Goal: Transaction & Acquisition: Purchase product/service

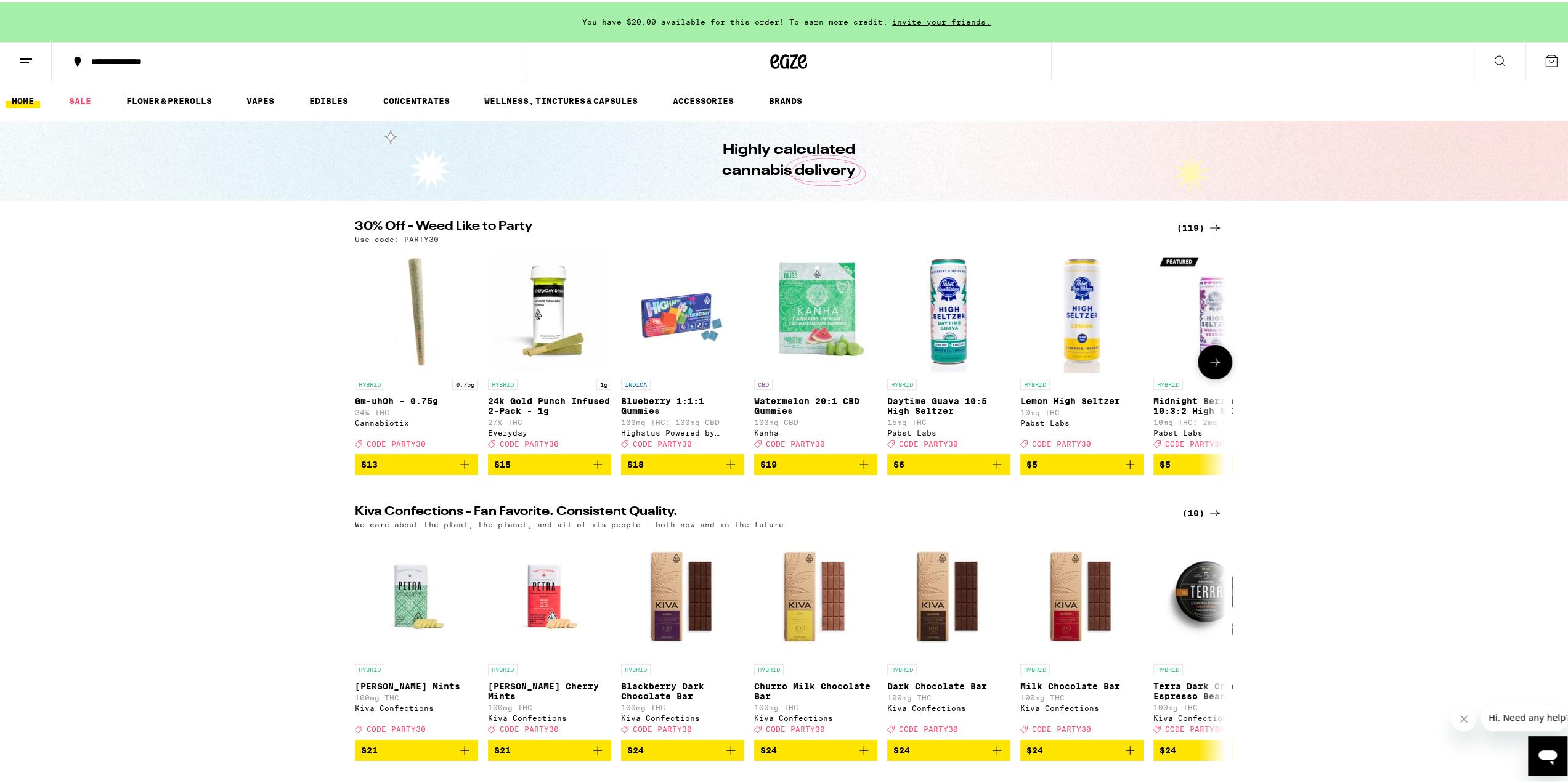
click at [993, 466] on icon "Add to bag" at bounding box center [997, 461] width 9 height 9
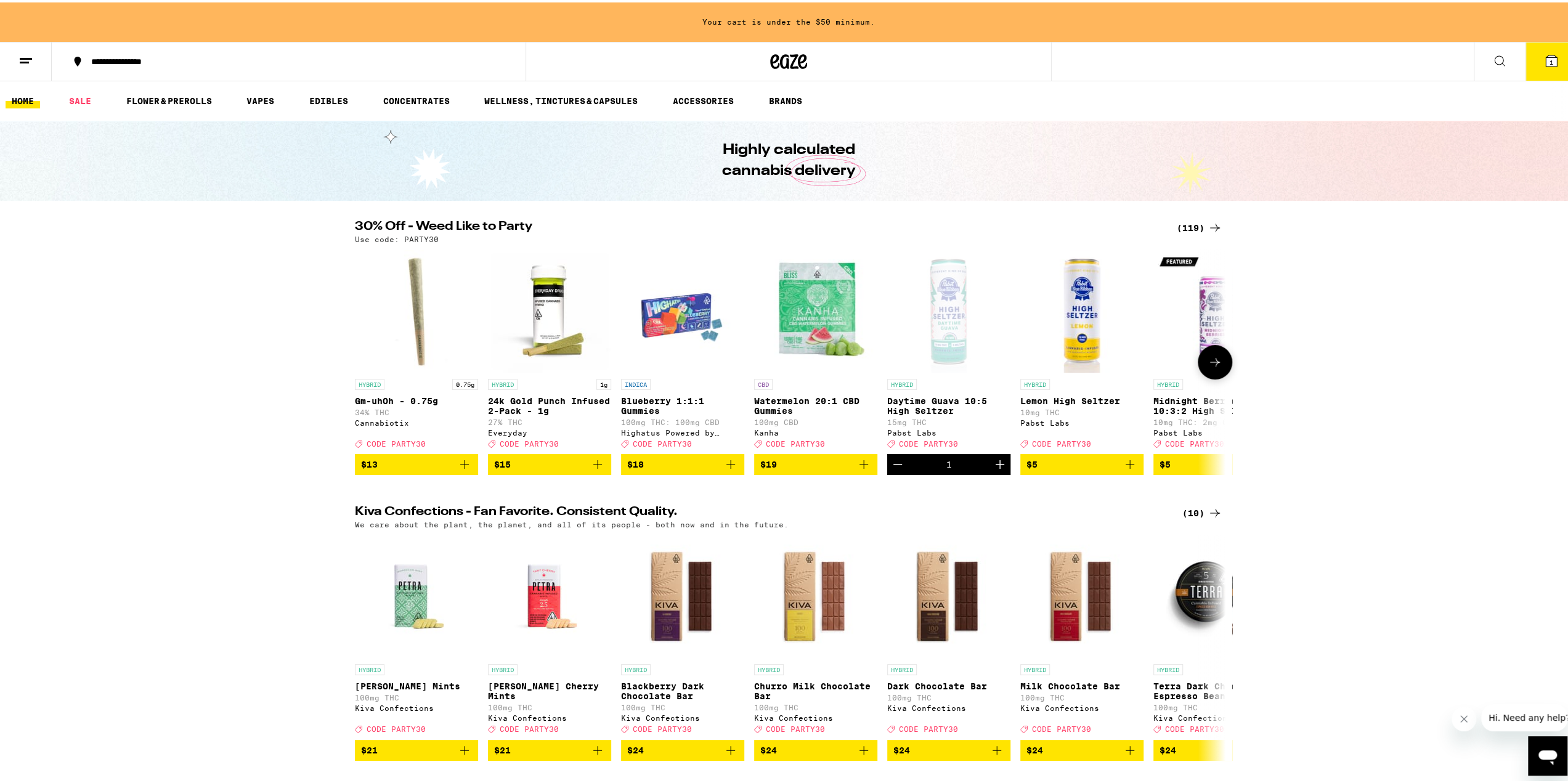
click at [1126, 469] on icon "Add to bag" at bounding box center [1130, 462] width 14 height 14
click at [1210, 225] on icon at bounding box center [1215, 225] width 10 height 9
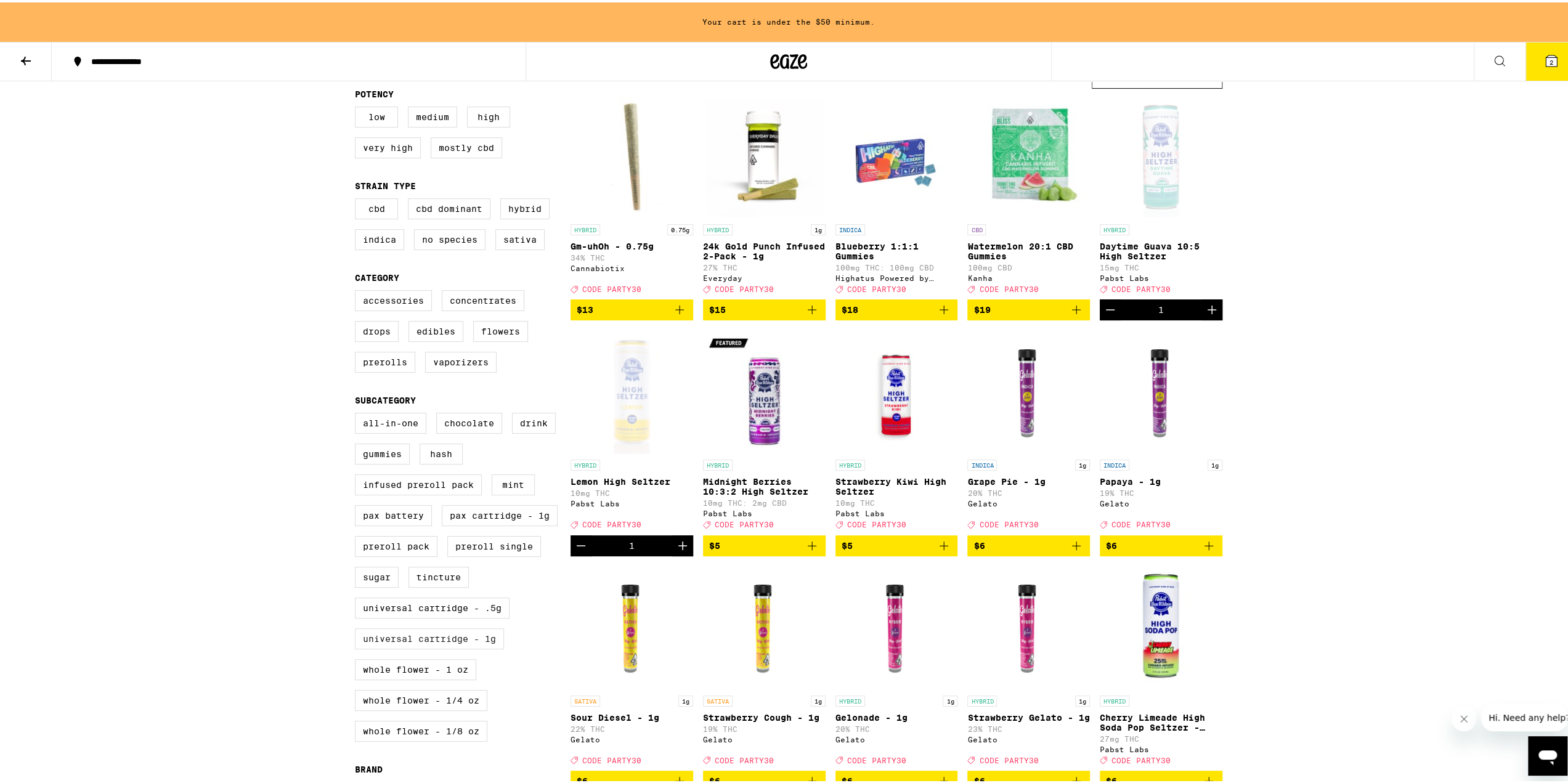
scroll to position [185, 0]
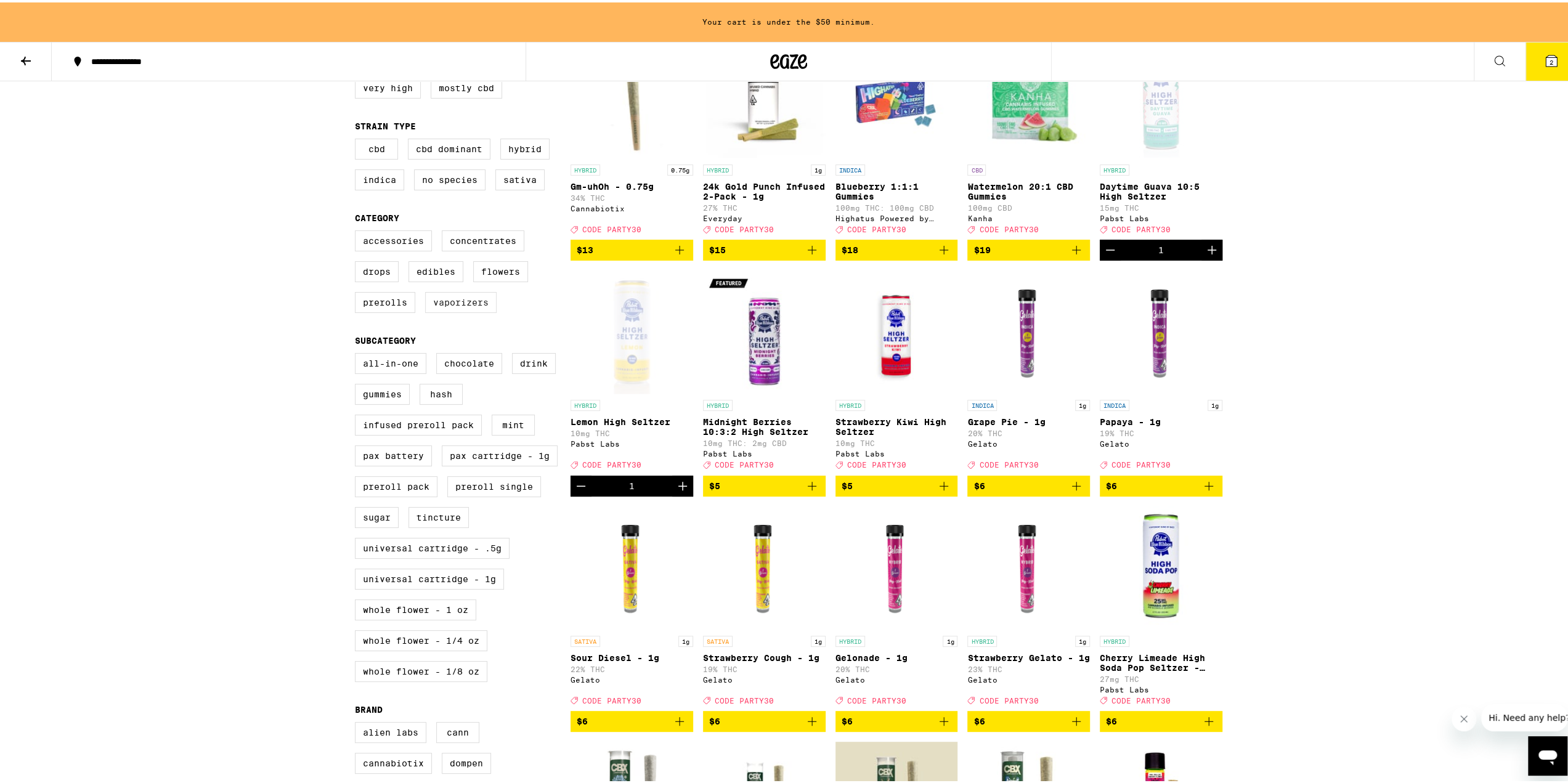
click at [460, 310] on label "Vaporizers" at bounding box center [461, 300] width 71 height 21
click at [358, 230] on input "Vaporizers" at bounding box center [357, 229] width 1 height 1
checkbox input "true"
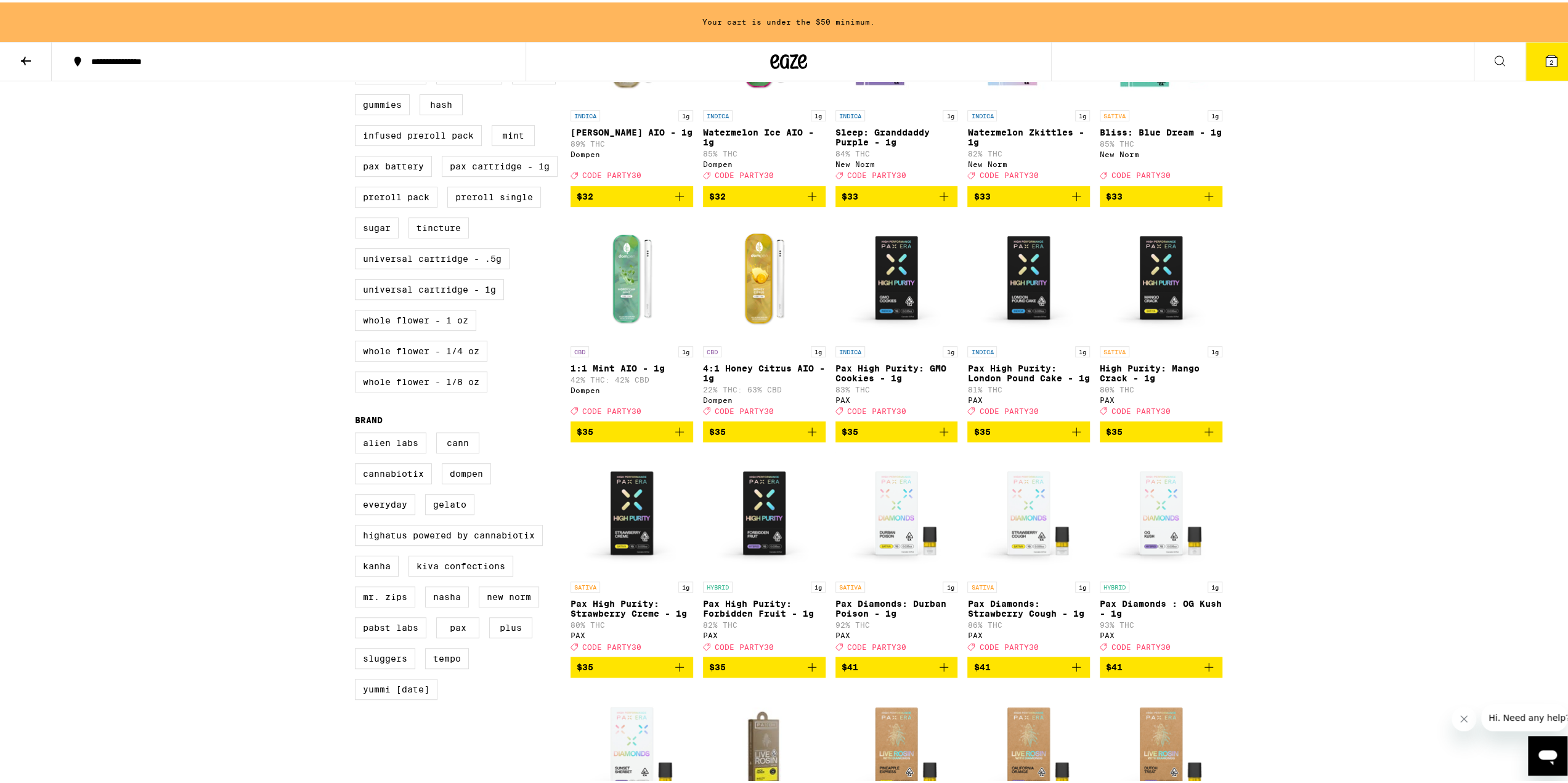
scroll to position [554, 0]
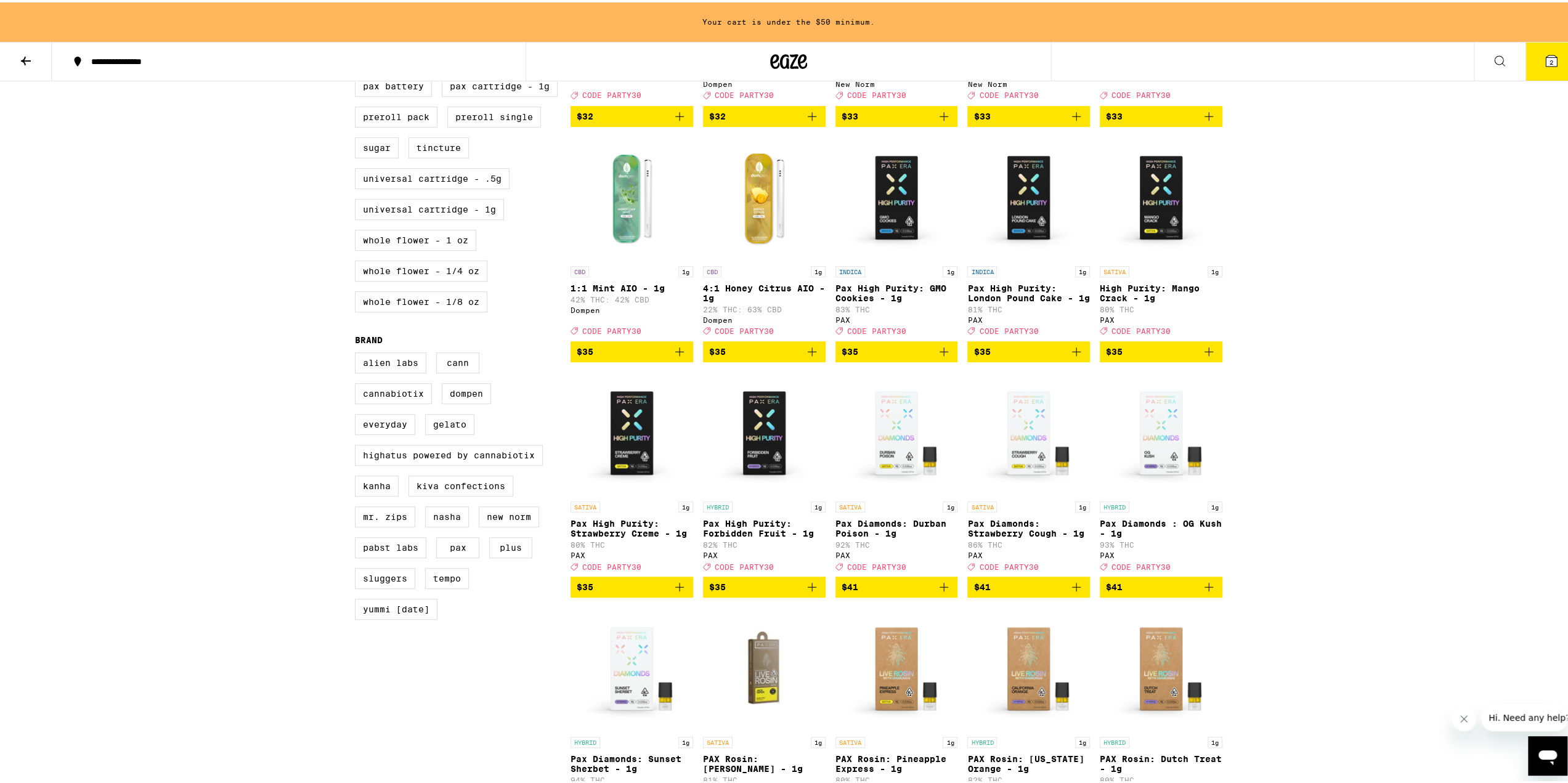
click at [898, 225] on img "Open page for Pax High Purity: GMO Cookies - 1g from PAX" at bounding box center [896, 196] width 123 height 124
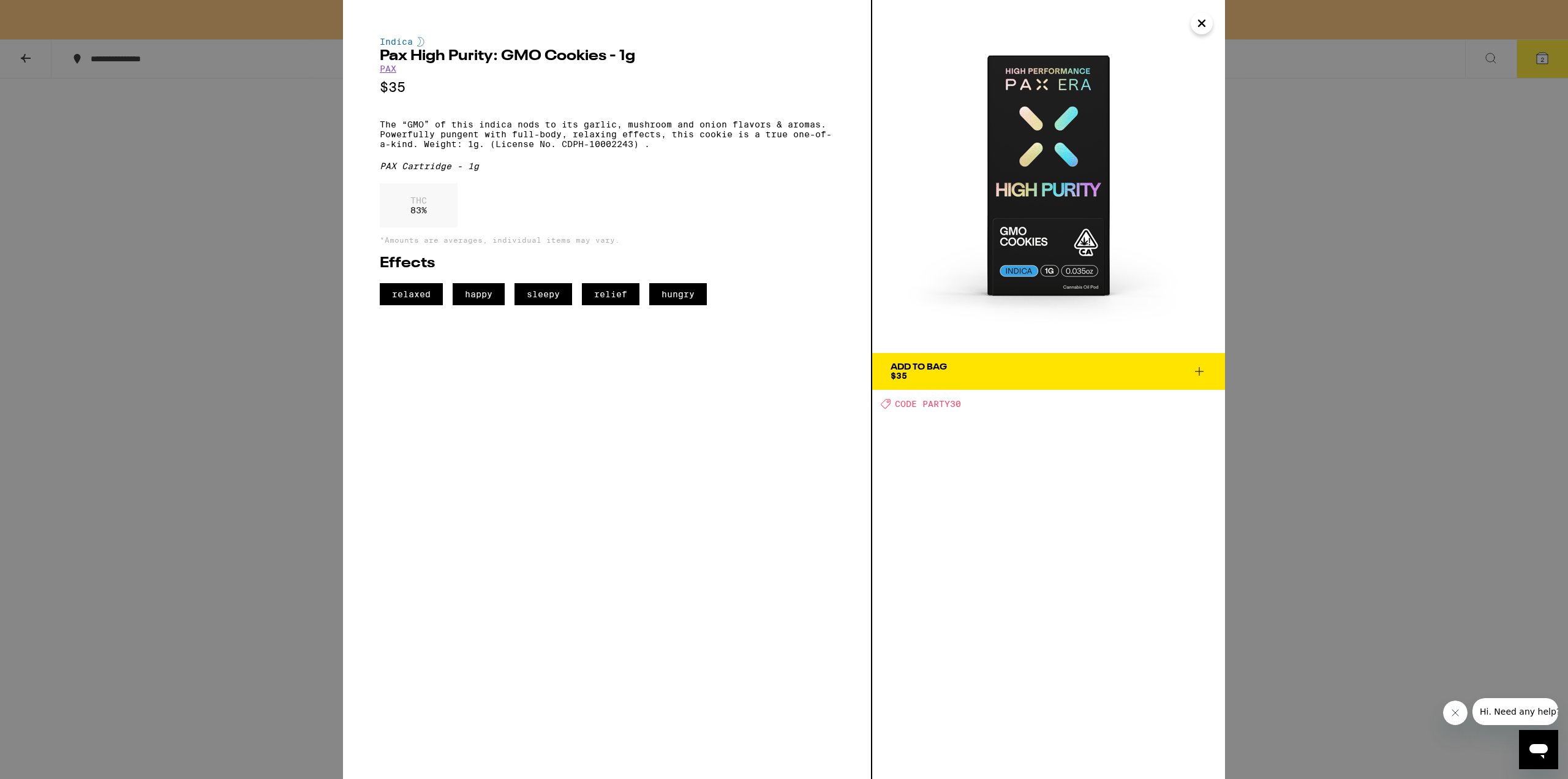
click at [1204, 22] on icon "Close" at bounding box center [1202, 23] width 14 height 18
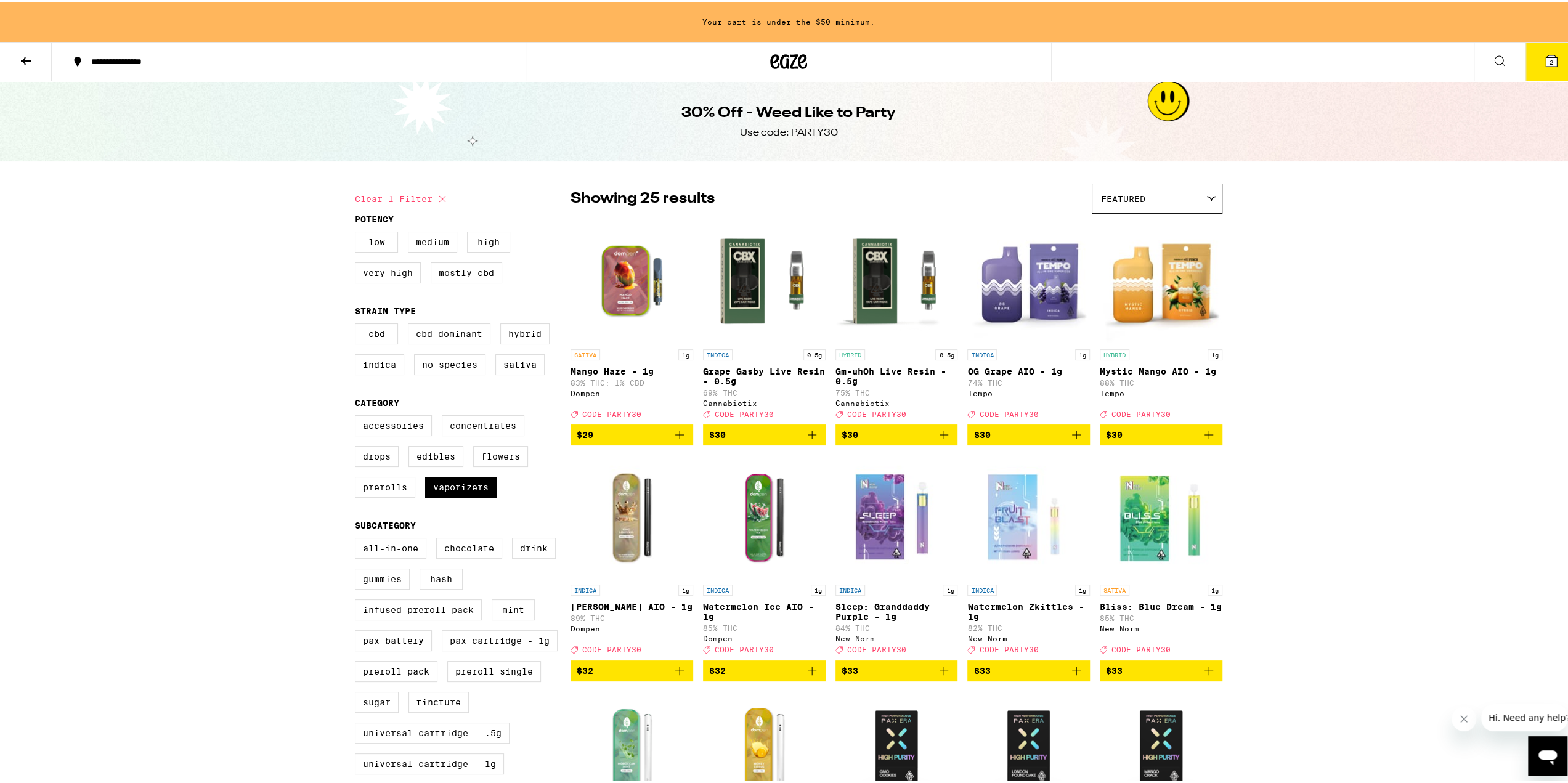
click at [1136, 277] on img "Open page for Mystic Mango AIO - 1g from Tempo" at bounding box center [1160, 279] width 123 height 124
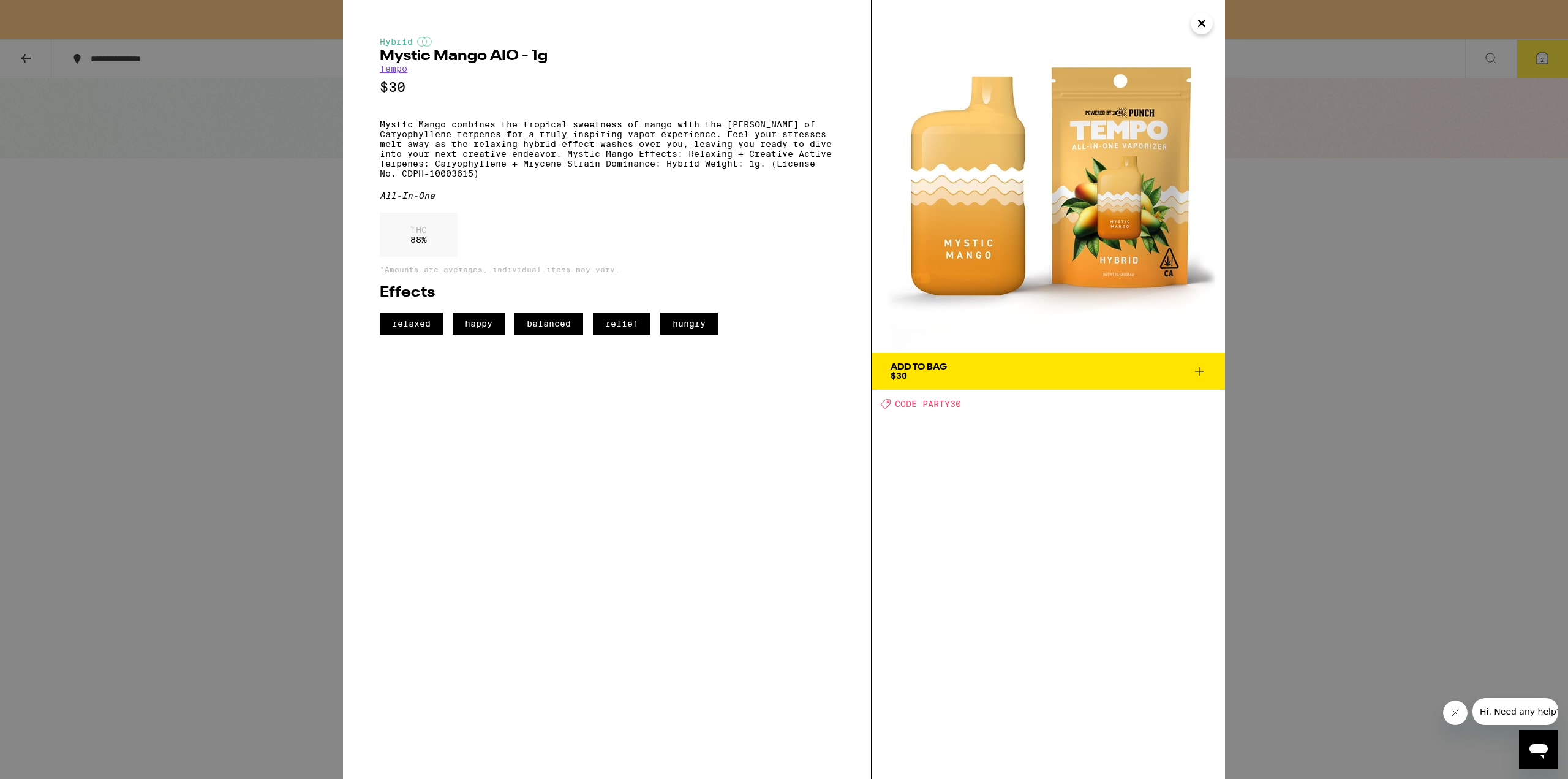
click at [1206, 18] on icon "Close" at bounding box center [1202, 23] width 14 height 18
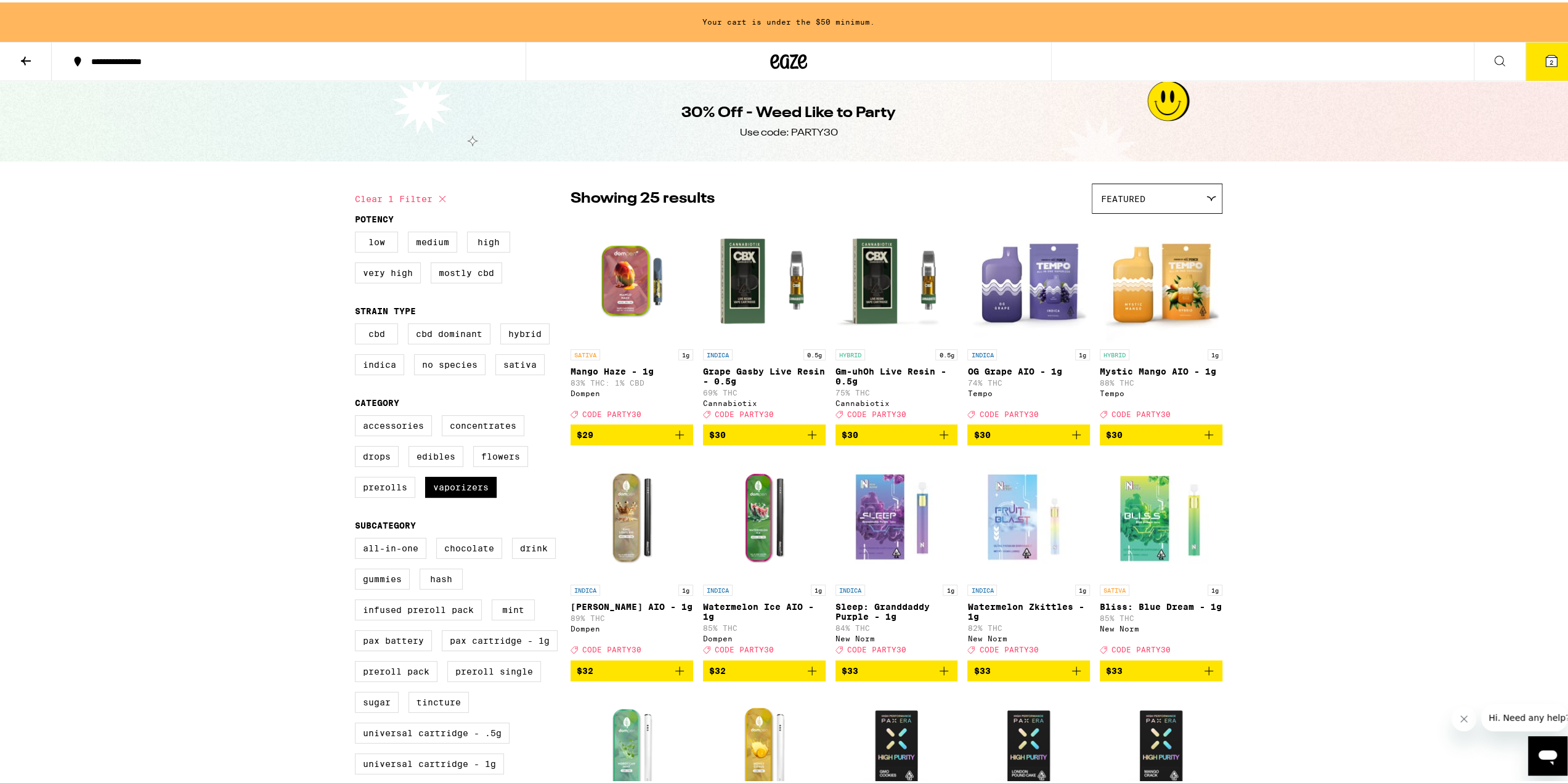
click at [1026, 274] on img "Open page for OG Grape AIO - 1g from Tempo" at bounding box center [1028, 279] width 123 height 124
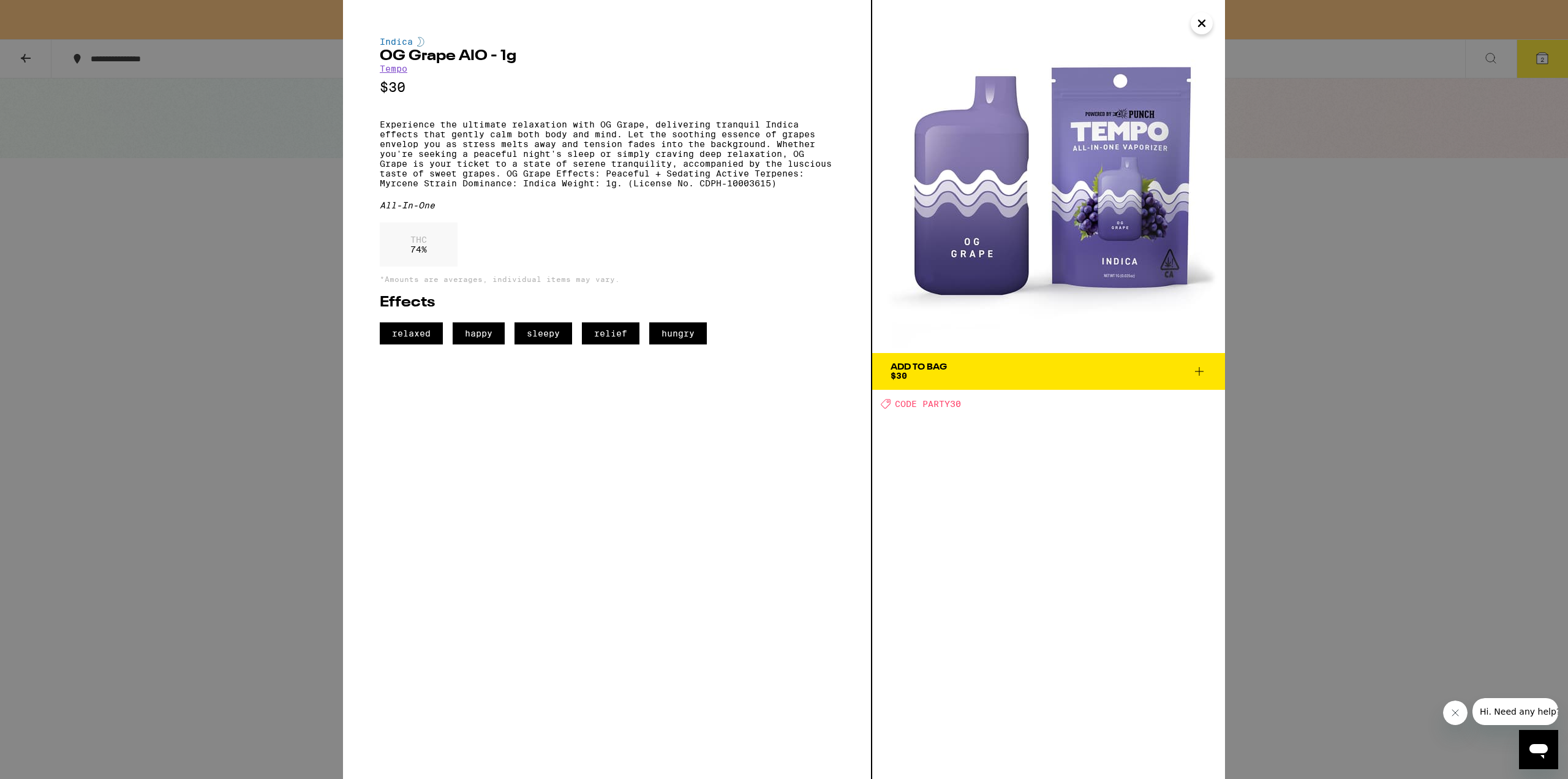
click at [1206, 15] on icon "Close" at bounding box center [1202, 23] width 14 height 18
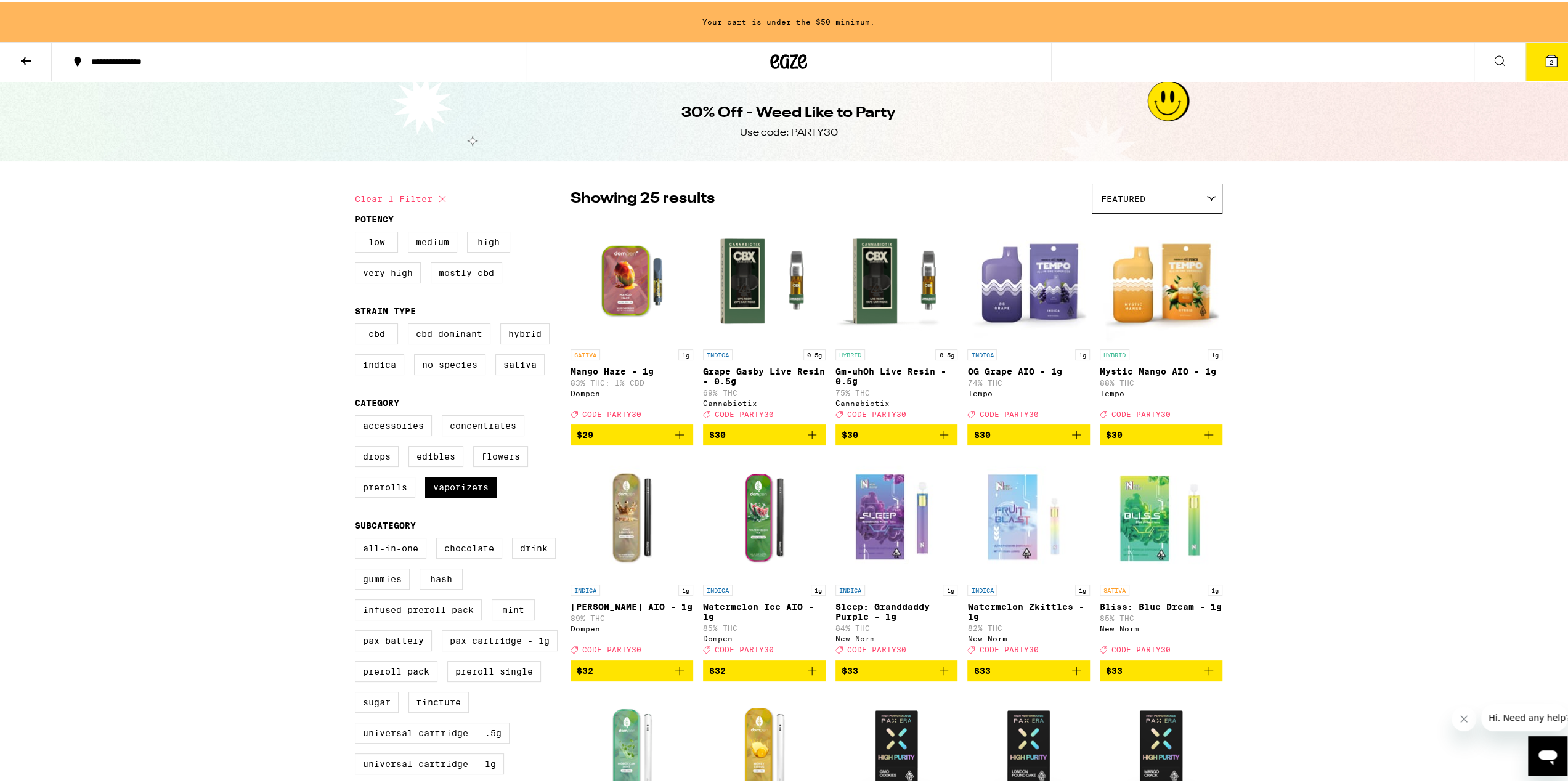
click at [1160, 311] on img "Open page for Mystic Mango AIO - 1g from Tempo" at bounding box center [1160, 279] width 123 height 124
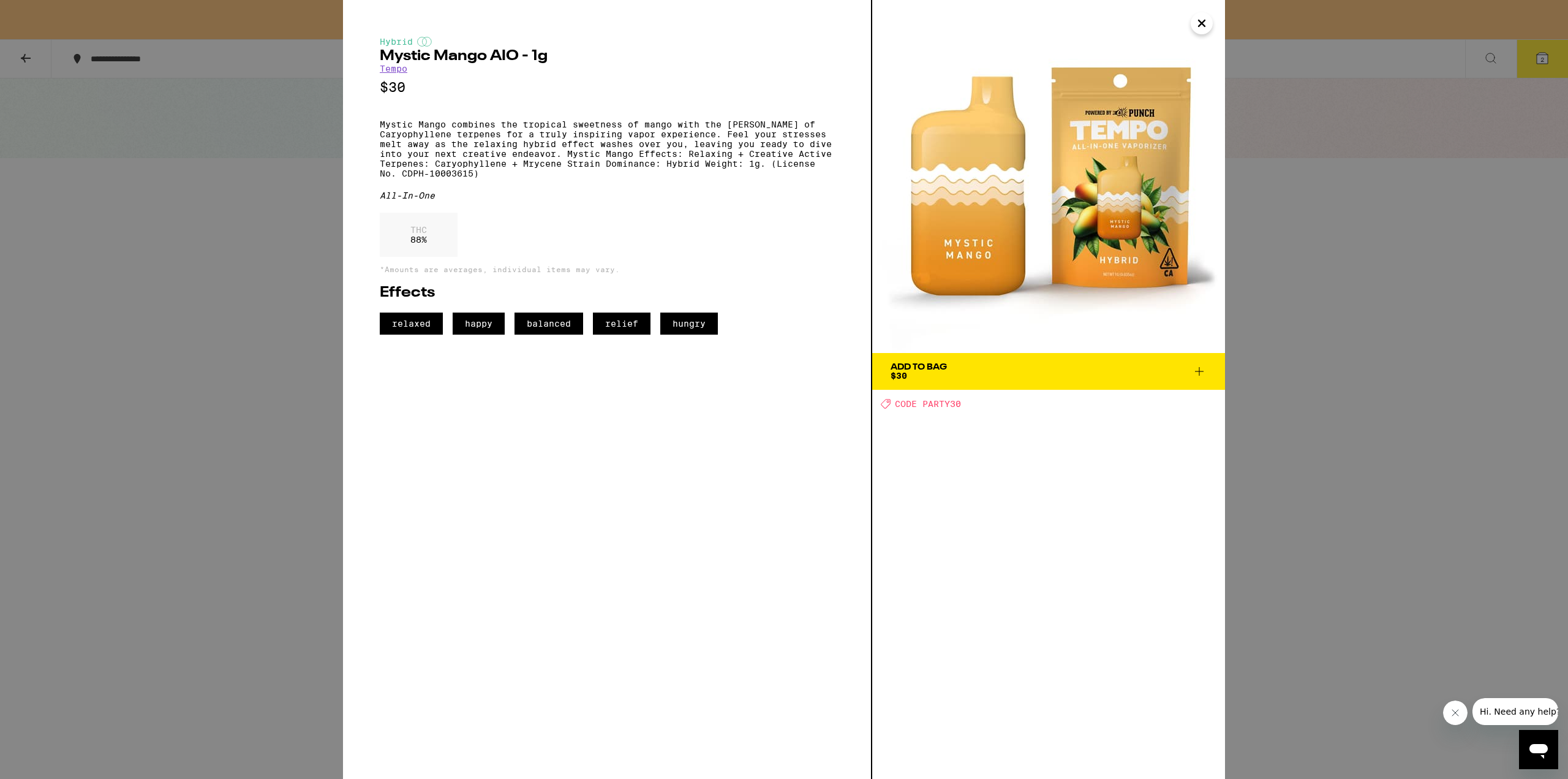
click at [1203, 374] on icon at bounding box center [1199, 371] width 14 height 14
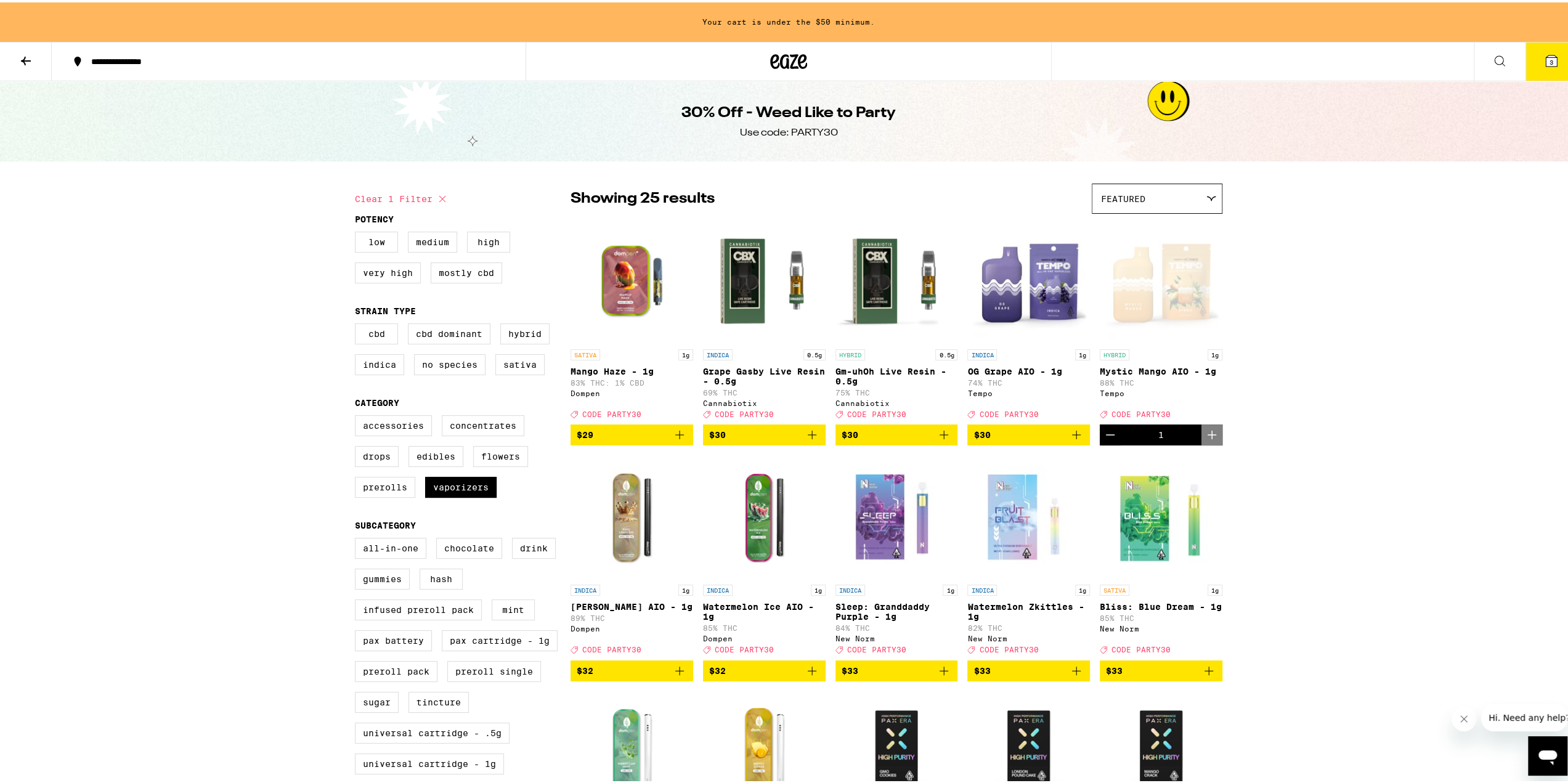
click at [1547, 55] on icon at bounding box center [1551, 59] width 11 height 11
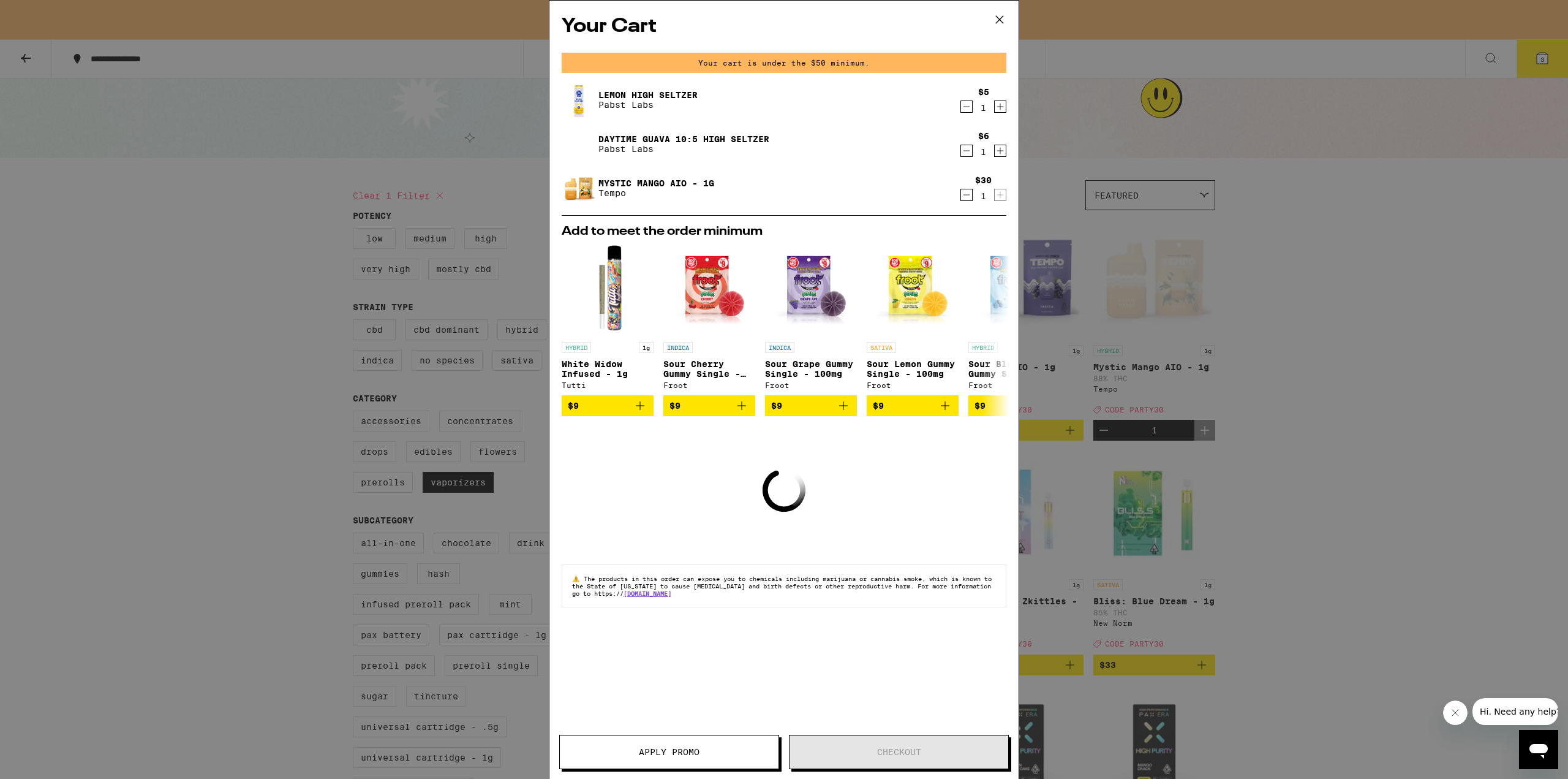
click at [1001, 20] on icon at bounding box center [999, 19] width 7 height 7
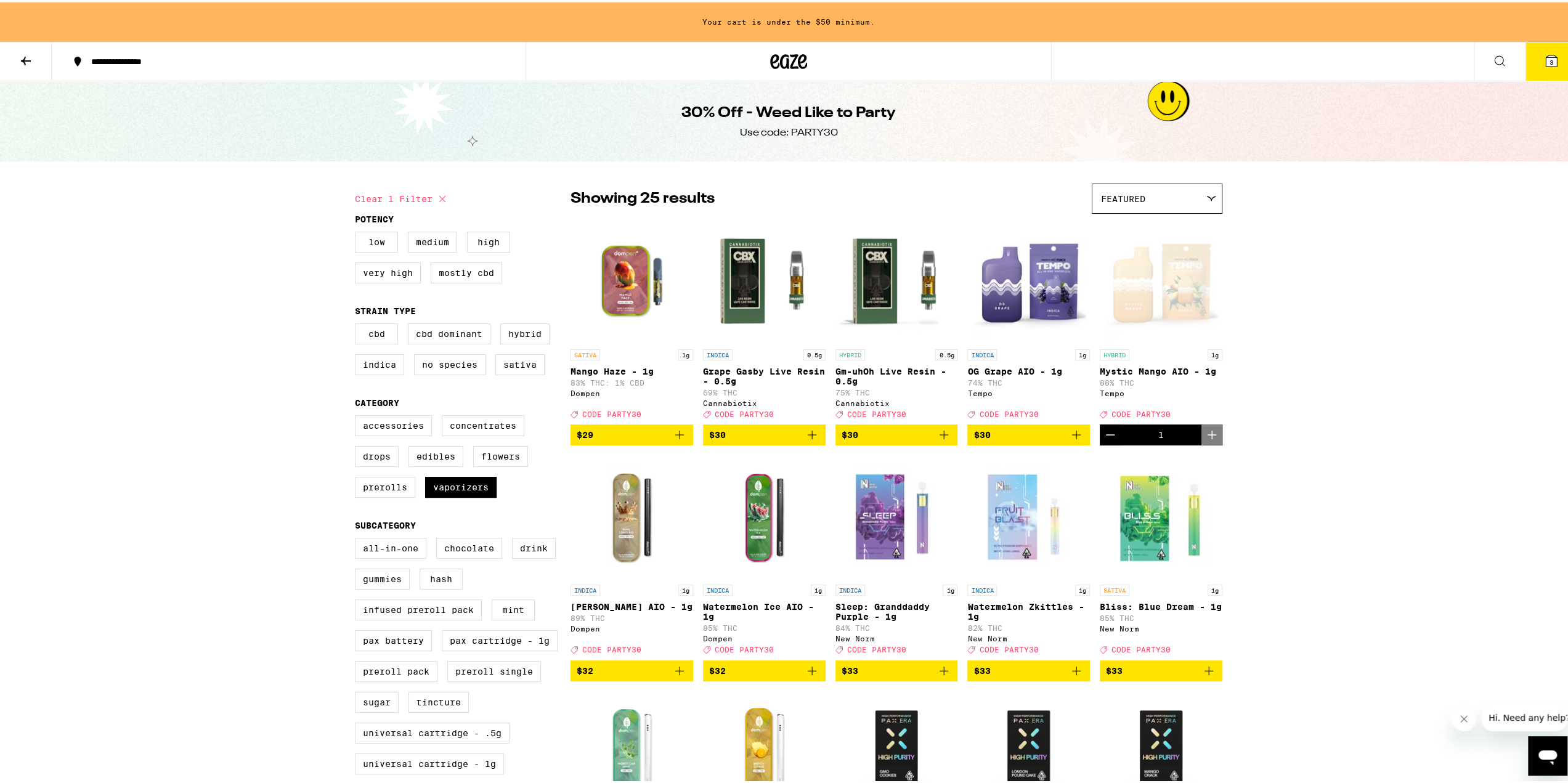
click at [1076, 440] on icon "Add to bag" at bounding box center [1076, 432] width 14 height 14
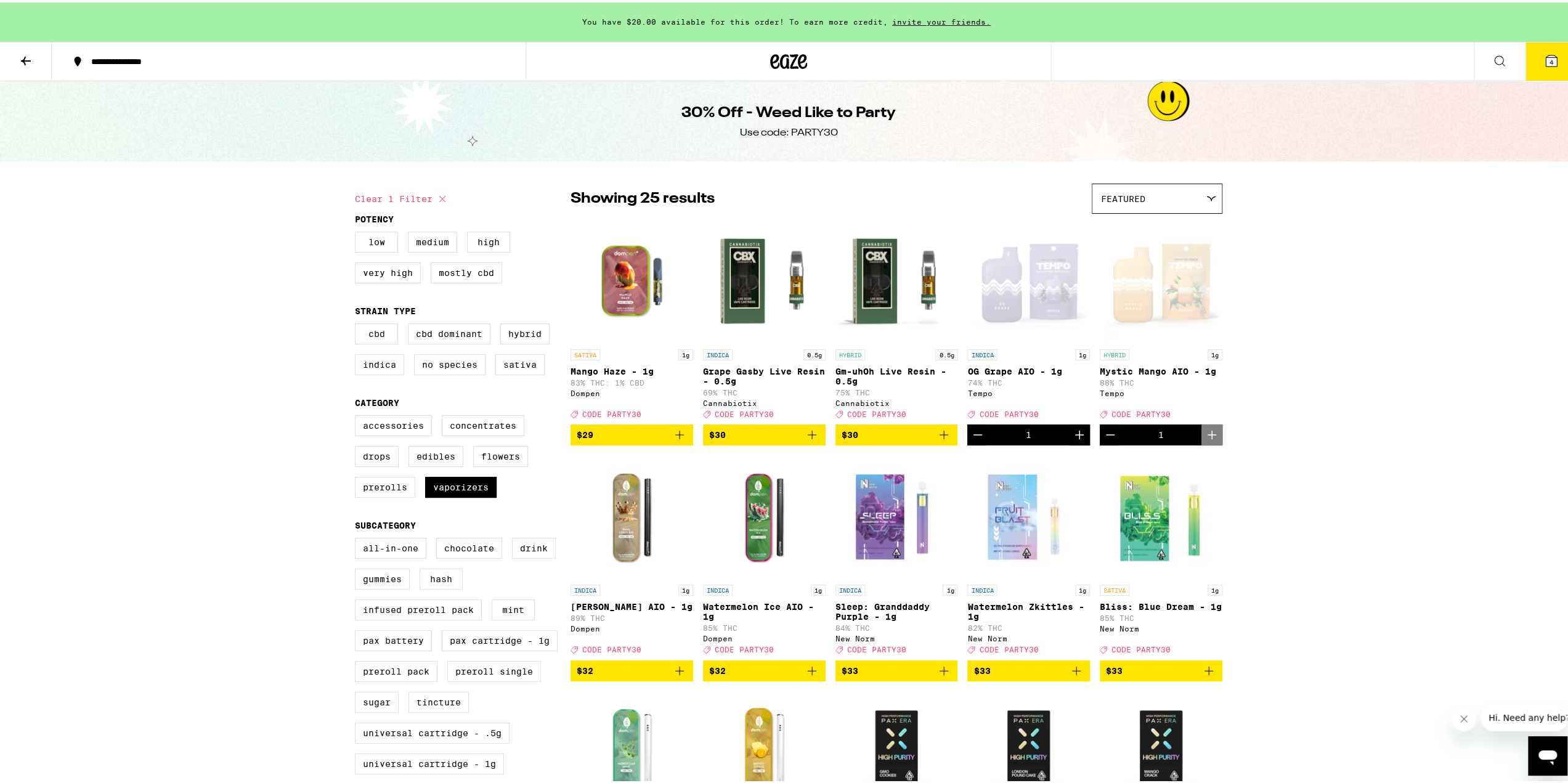
click at [1546, 59] on icon at bounding box center [1551, 59] width 11 height 11
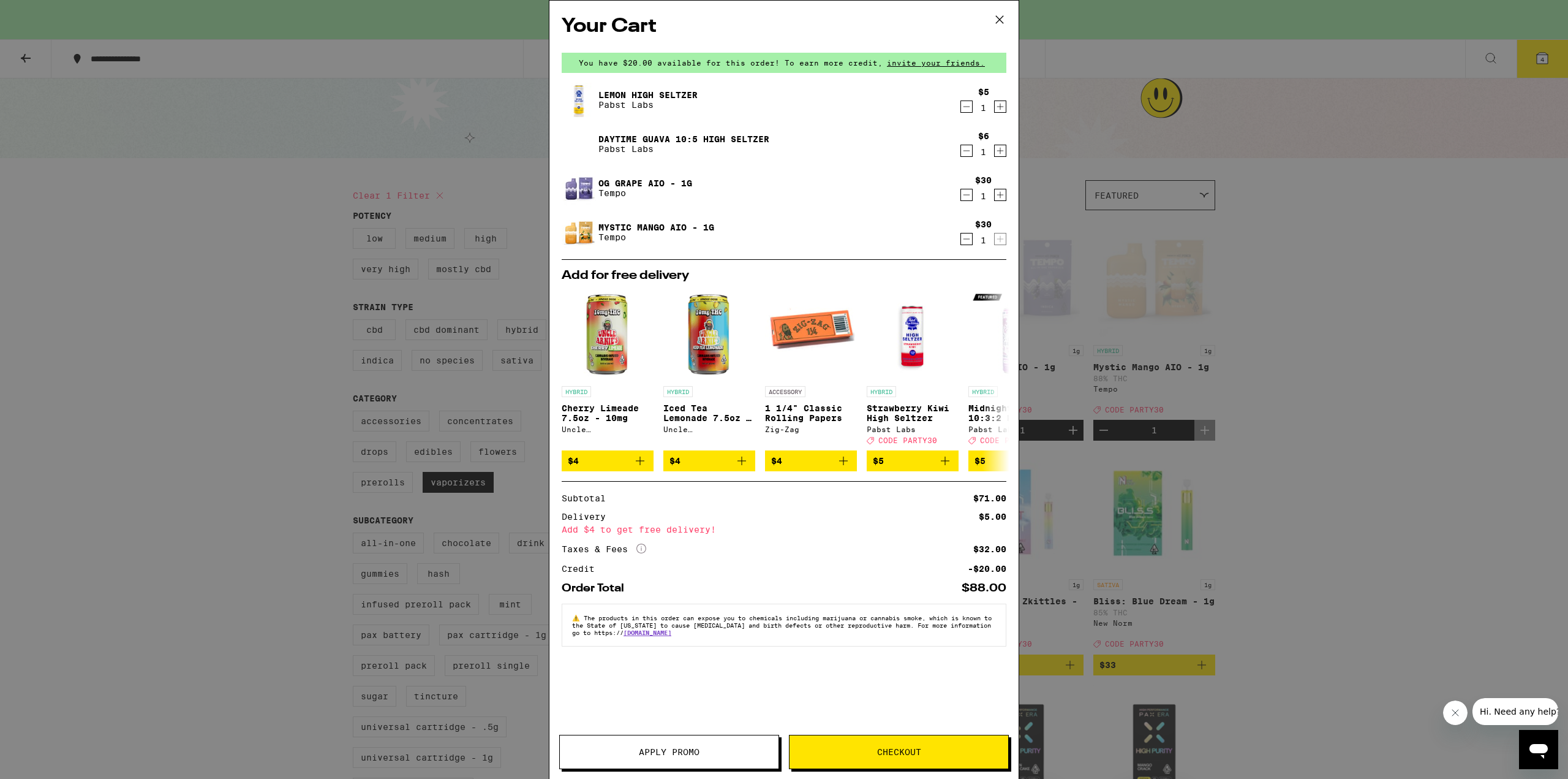
click at [669, 748] on span "Apply Promo" at bounding box center [669, 752] width 61 height 9
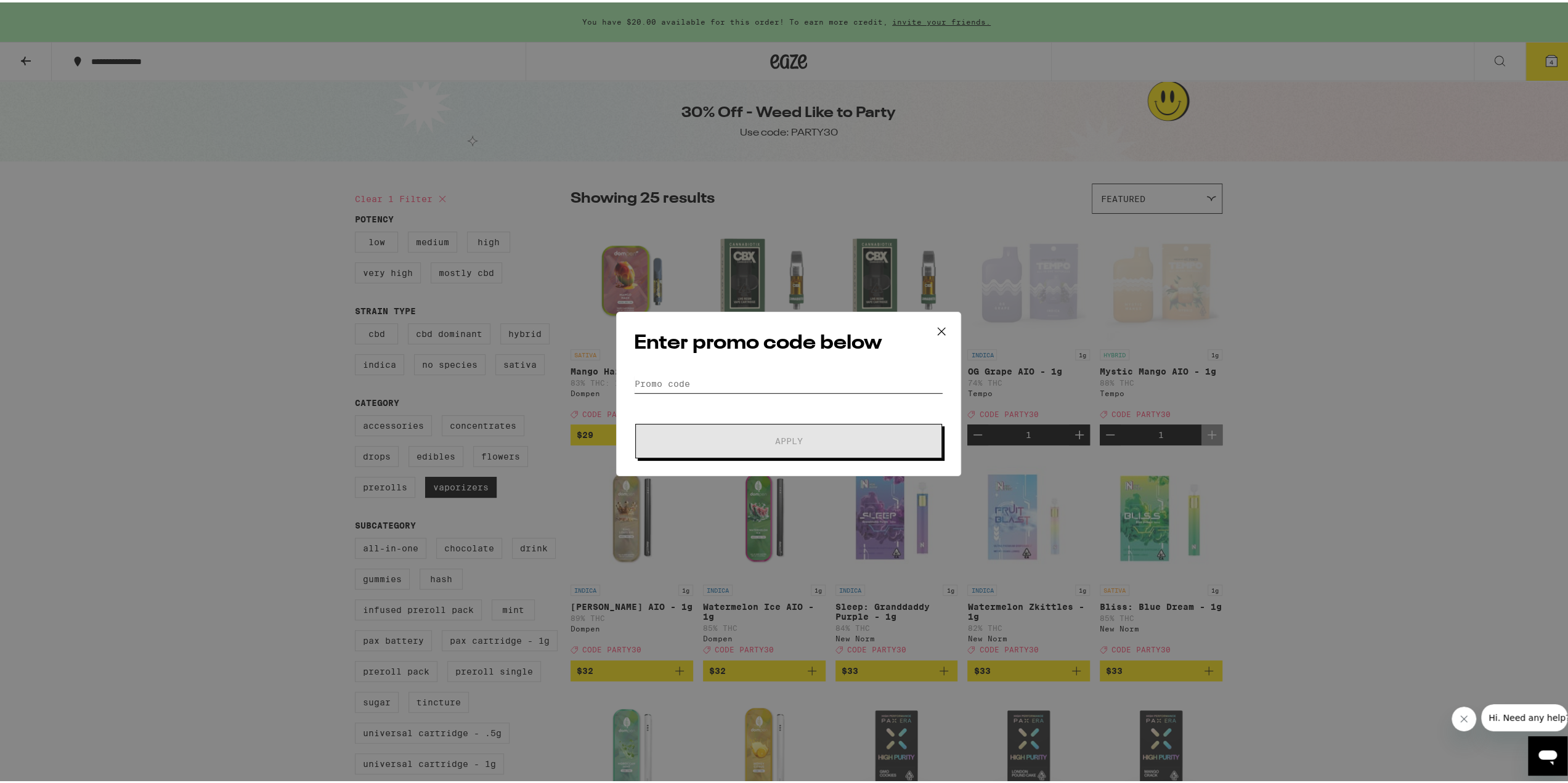
click at [771, 379] on input "Promo Code" at bounding box center [788, 381] width 309 height 18
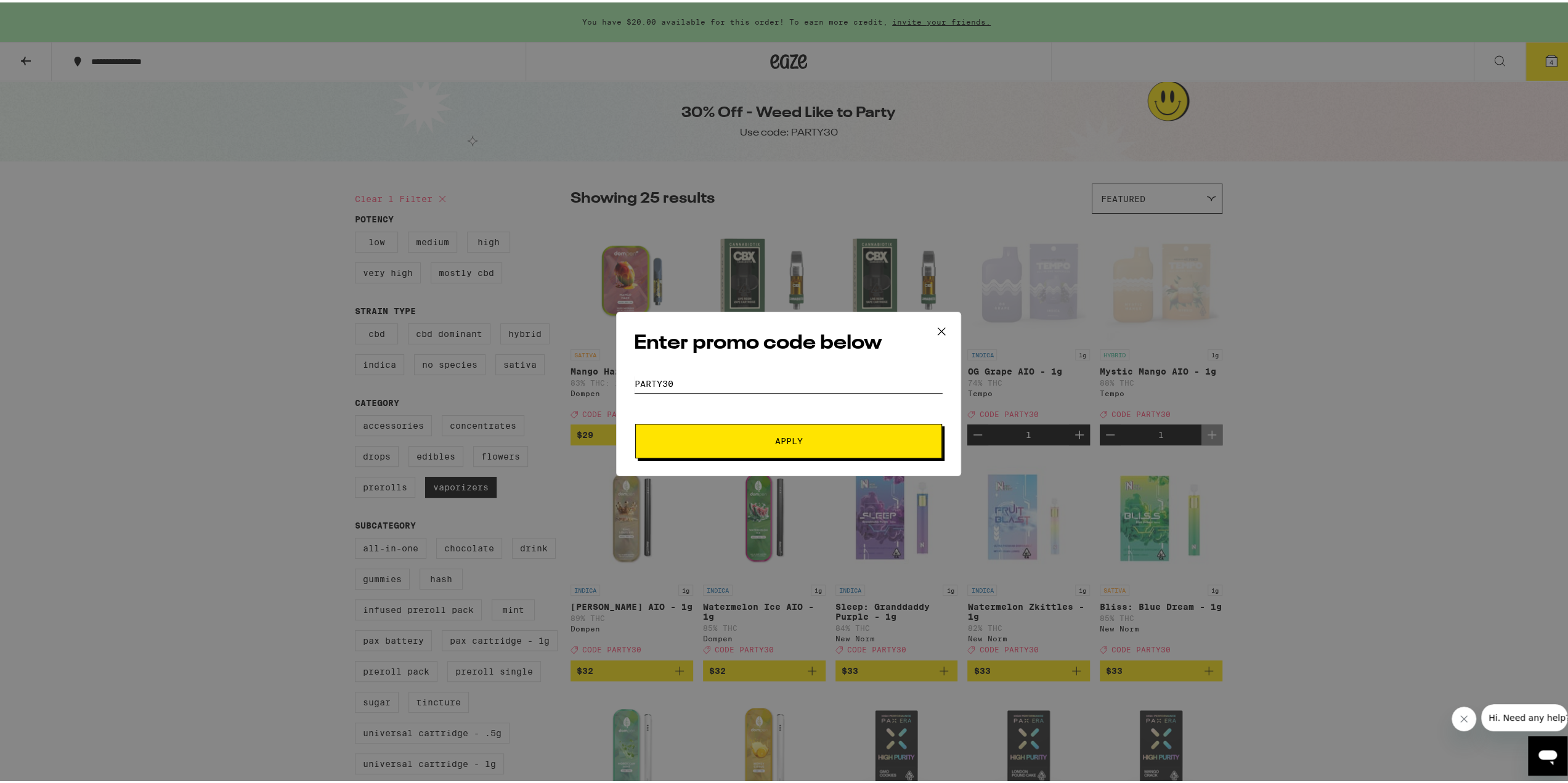
type input "PARTY30"
click at [767, 443] on button "Apply" at bounding box center [788, 438] width 307 height 34
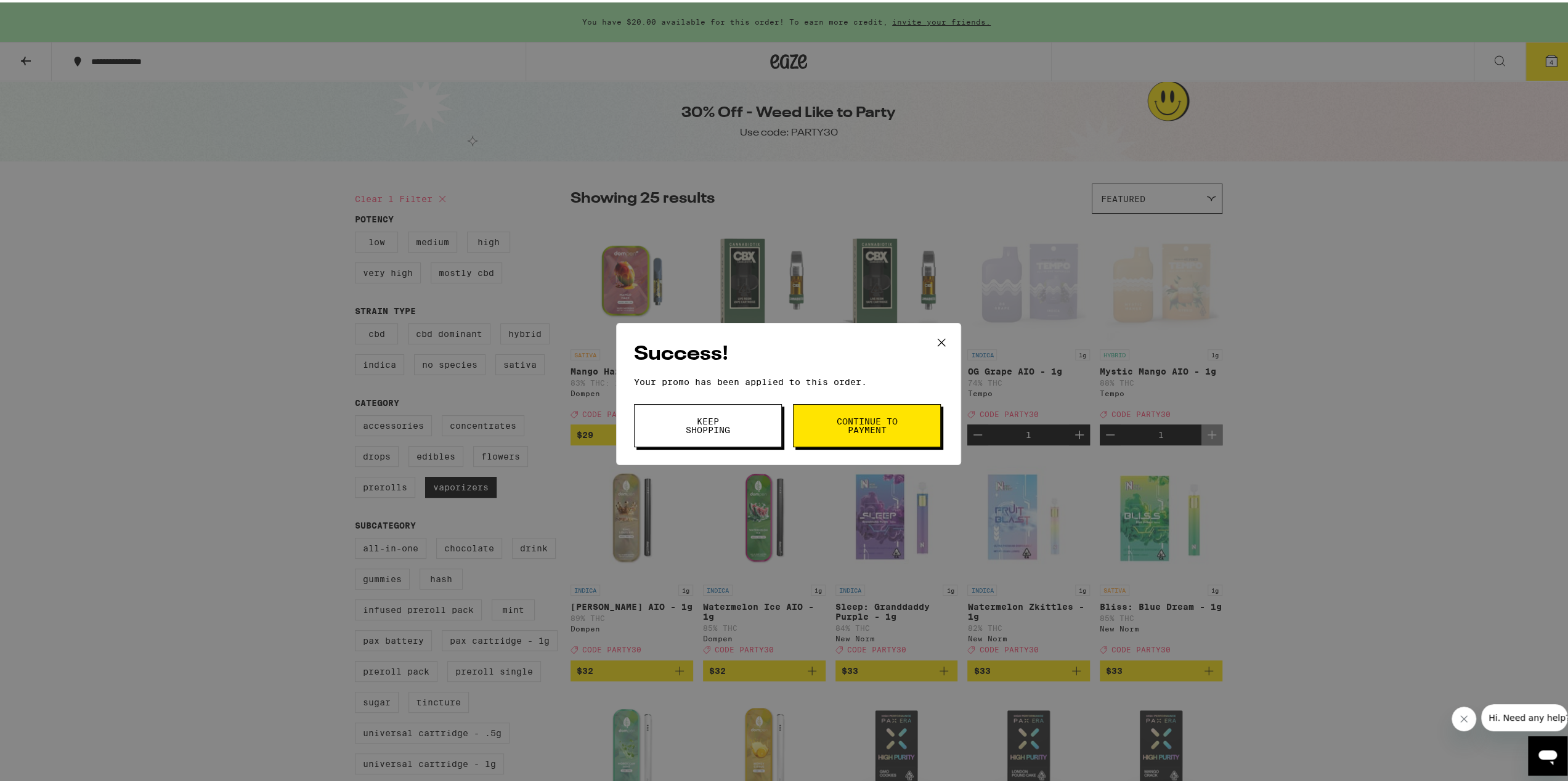
click at [701, 424] on span "Keep Shopping" at bounding box center [708, 423] width 63 height 17
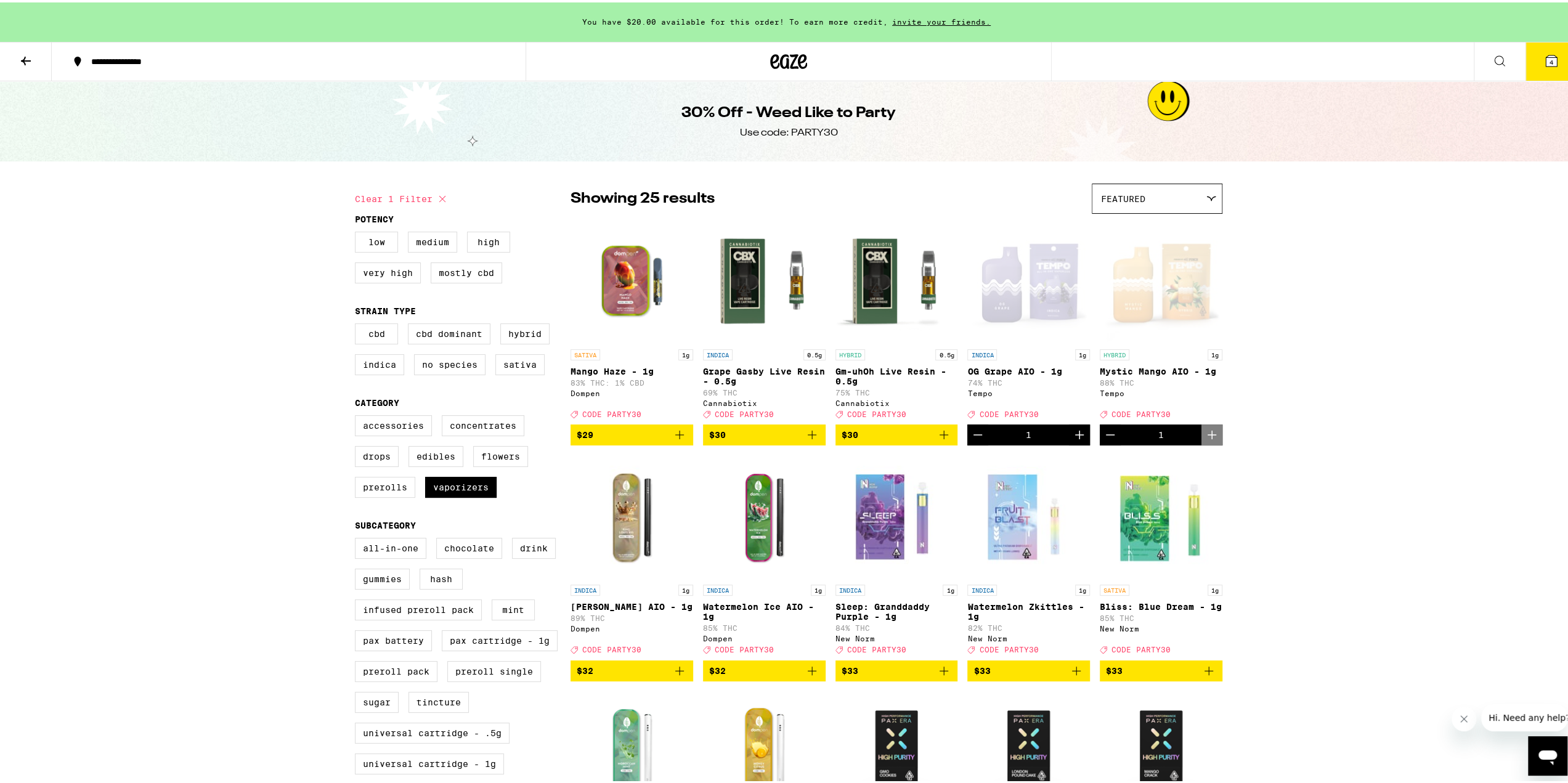
click at [1553, 59] on button "4" at bounding box center [1551, 59] width 51 height 39
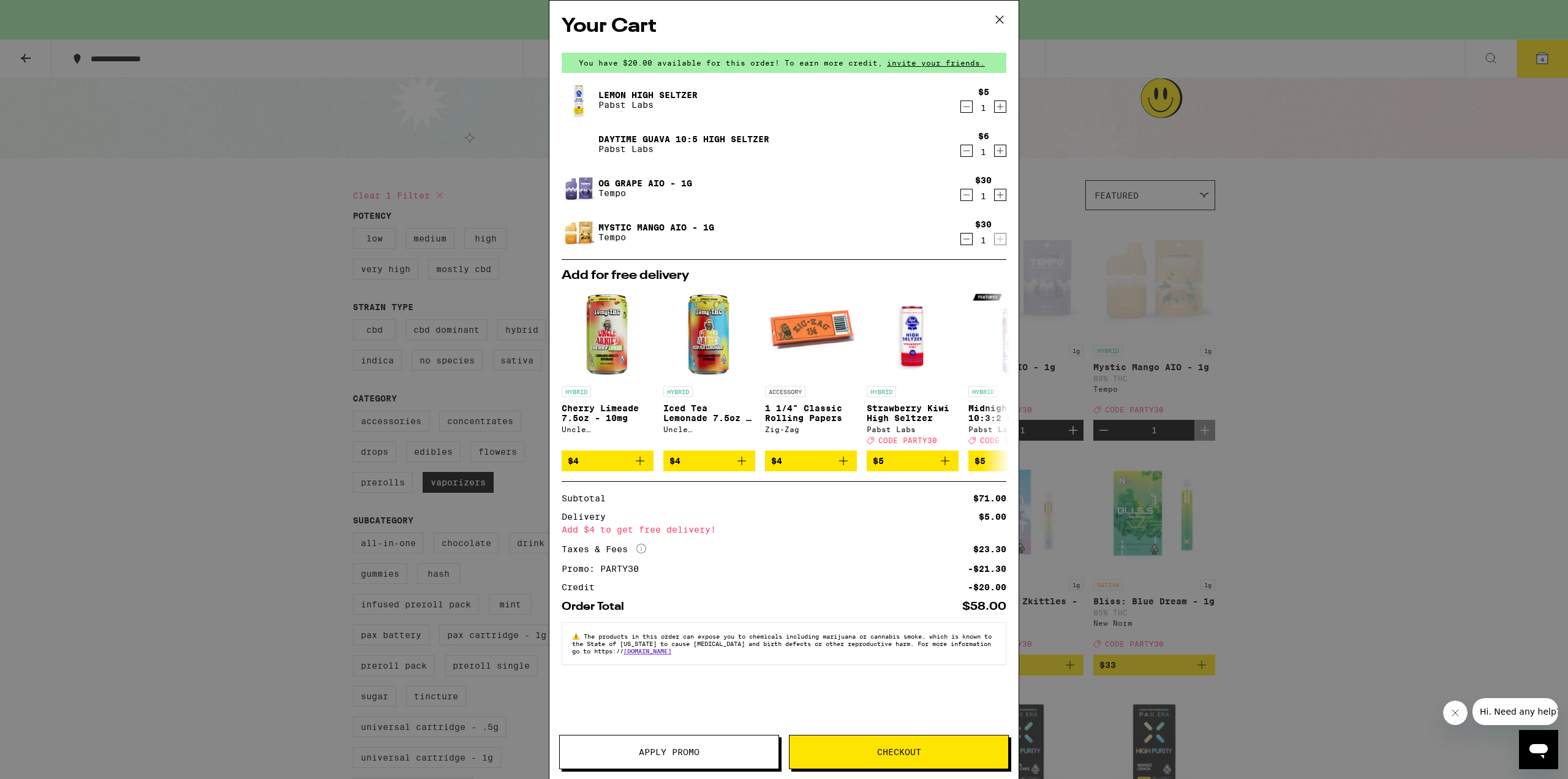
click at [999, 14] on icon at bounding box center [999, 19] width 18 height 18
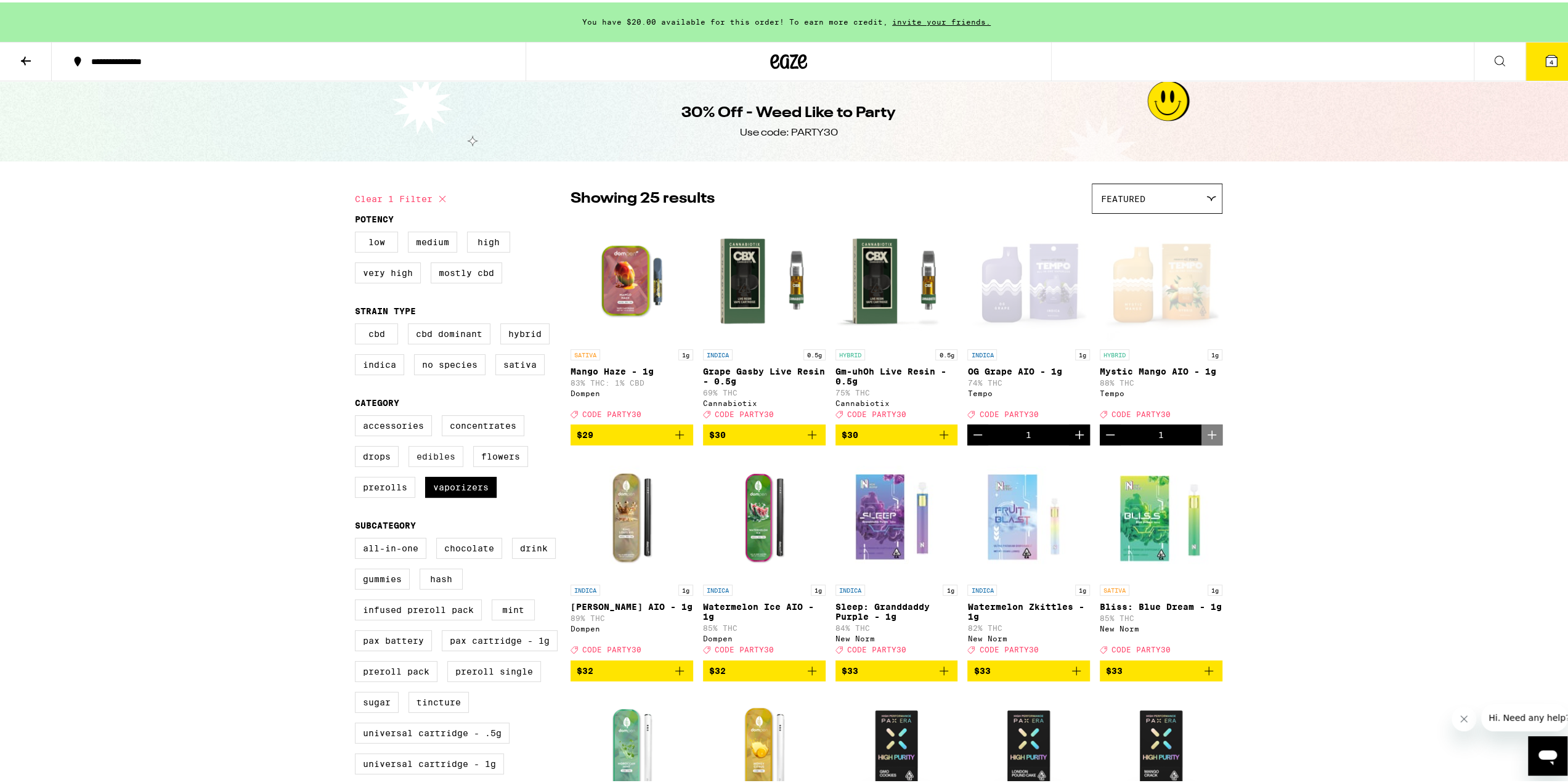
click at [446, 465] on label "Edibles" at bounding box center [436, 454] width 55 height 21
click at [358, 415] on input "Edibles" at bounding box center [357, 415] width 1 height 1
checkbox input "true"
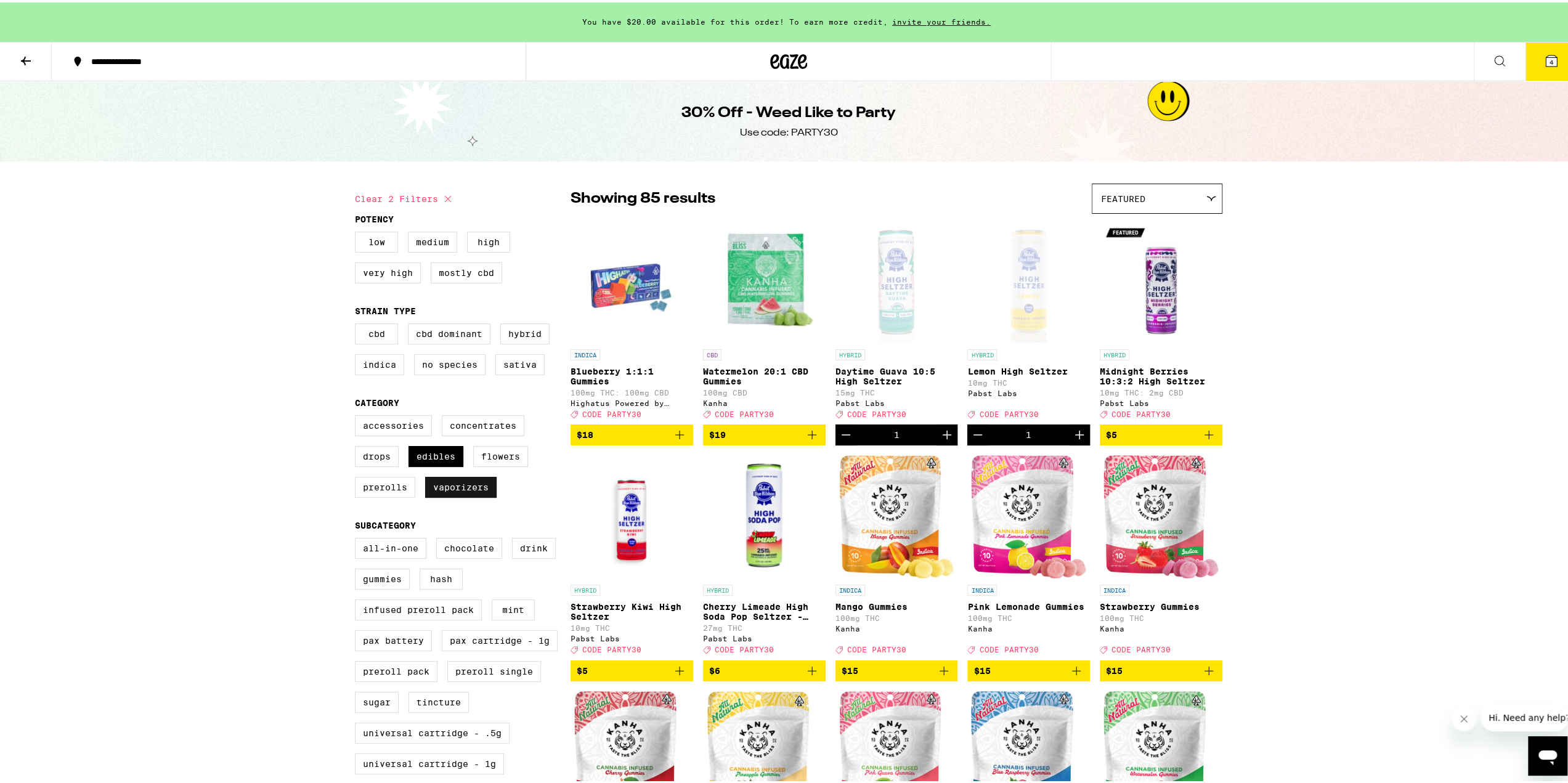
click at [459, 495] on label "Vaporizers" at bounding box center [461, 485] width 71 height 21
click at [358, 415] on input "Vaporizers" at bounding box center [357, 415] width 1 height 1
checkbox input "false"
click at [1542, 66] on button "4" at bounding box center [1551, 59] width 51 height 39
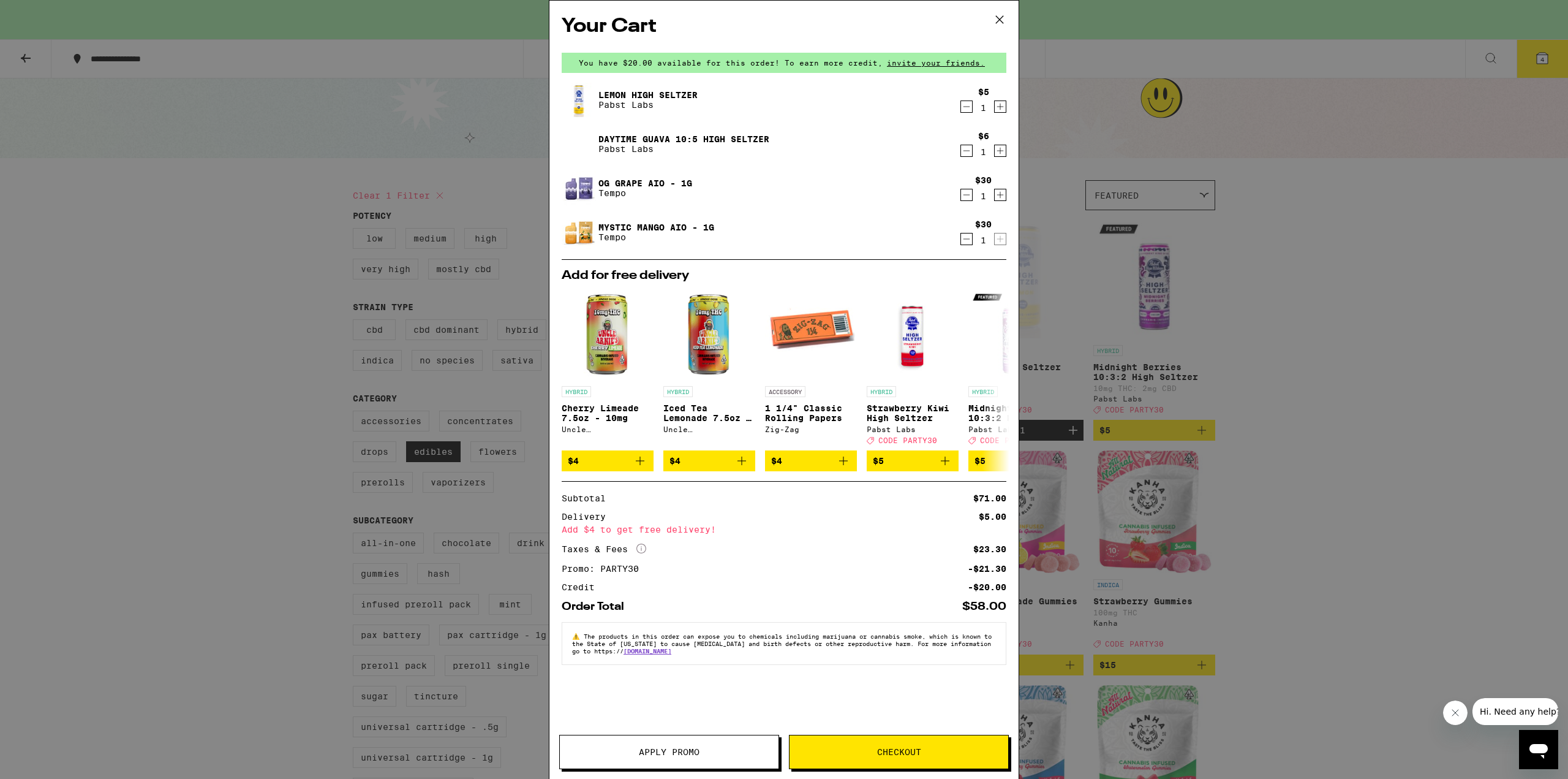
click at [910, 751] on span "Checkout" at bounding box center [899, 752] width 44 height 9
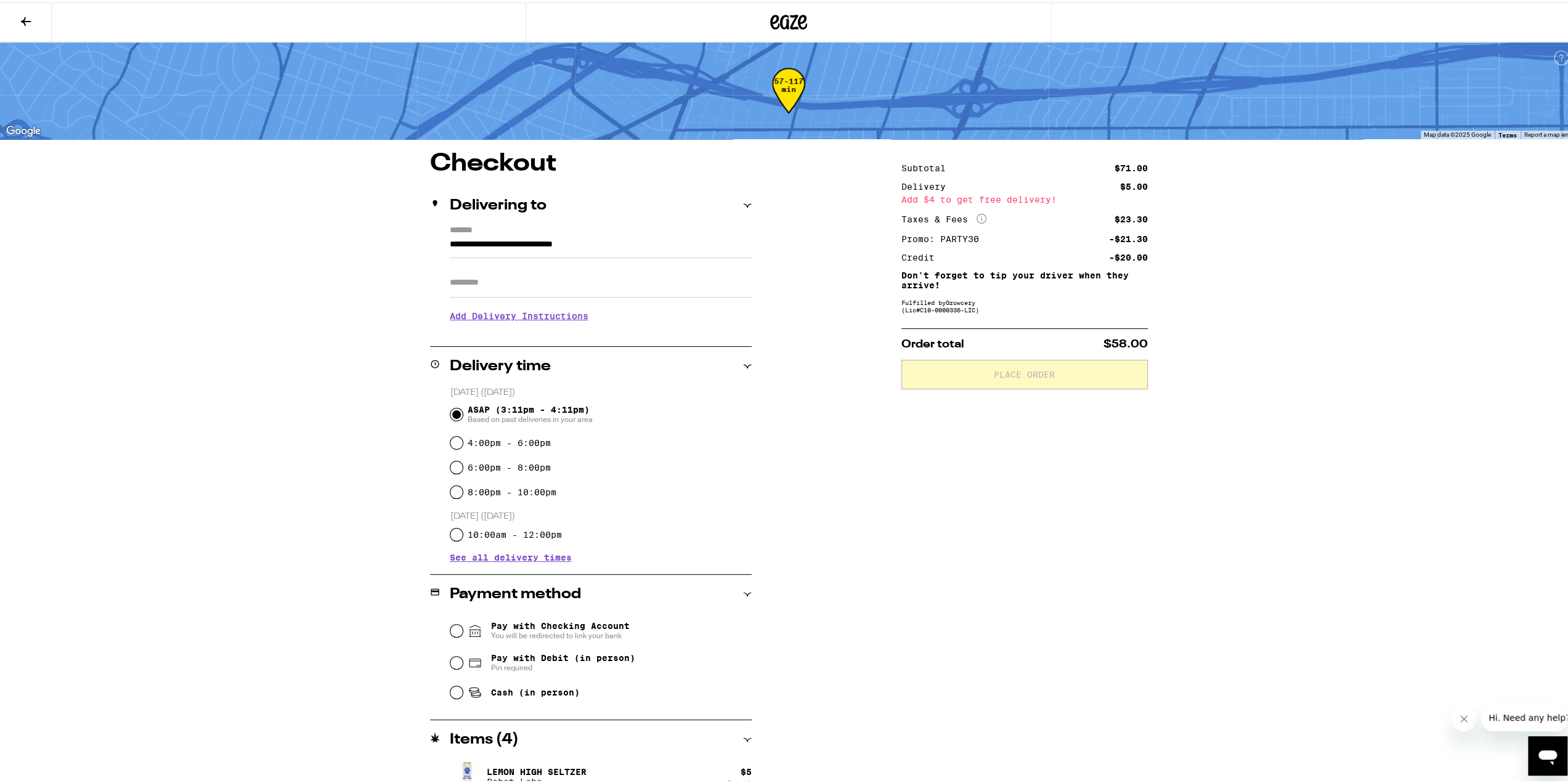
click at [32, 24] on icon at bounding box center [26, 19] width 14 height 14
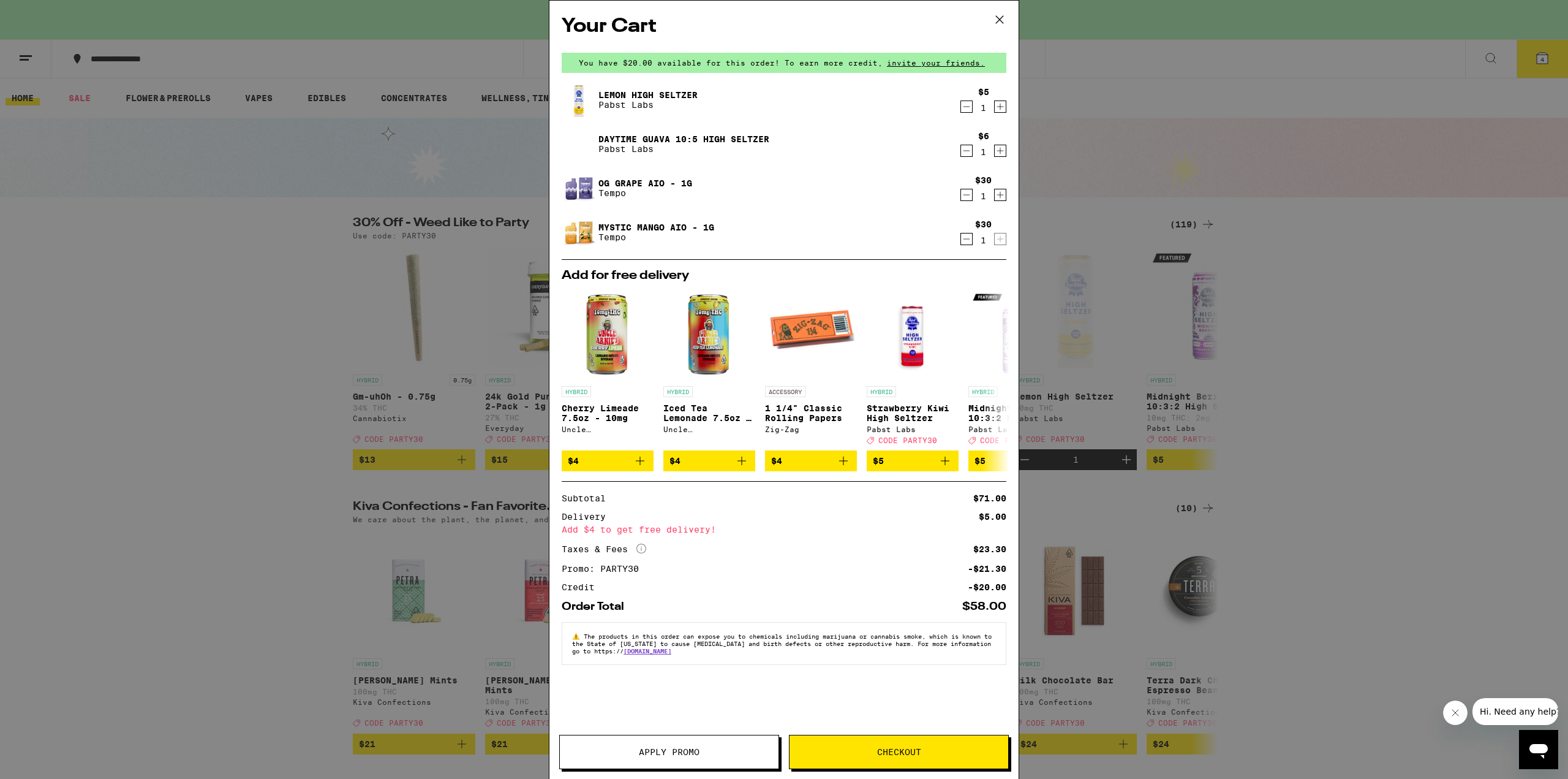
click at [966, 156] on icon "Decrement" at bounding box center [967, 151] width 11 height 14
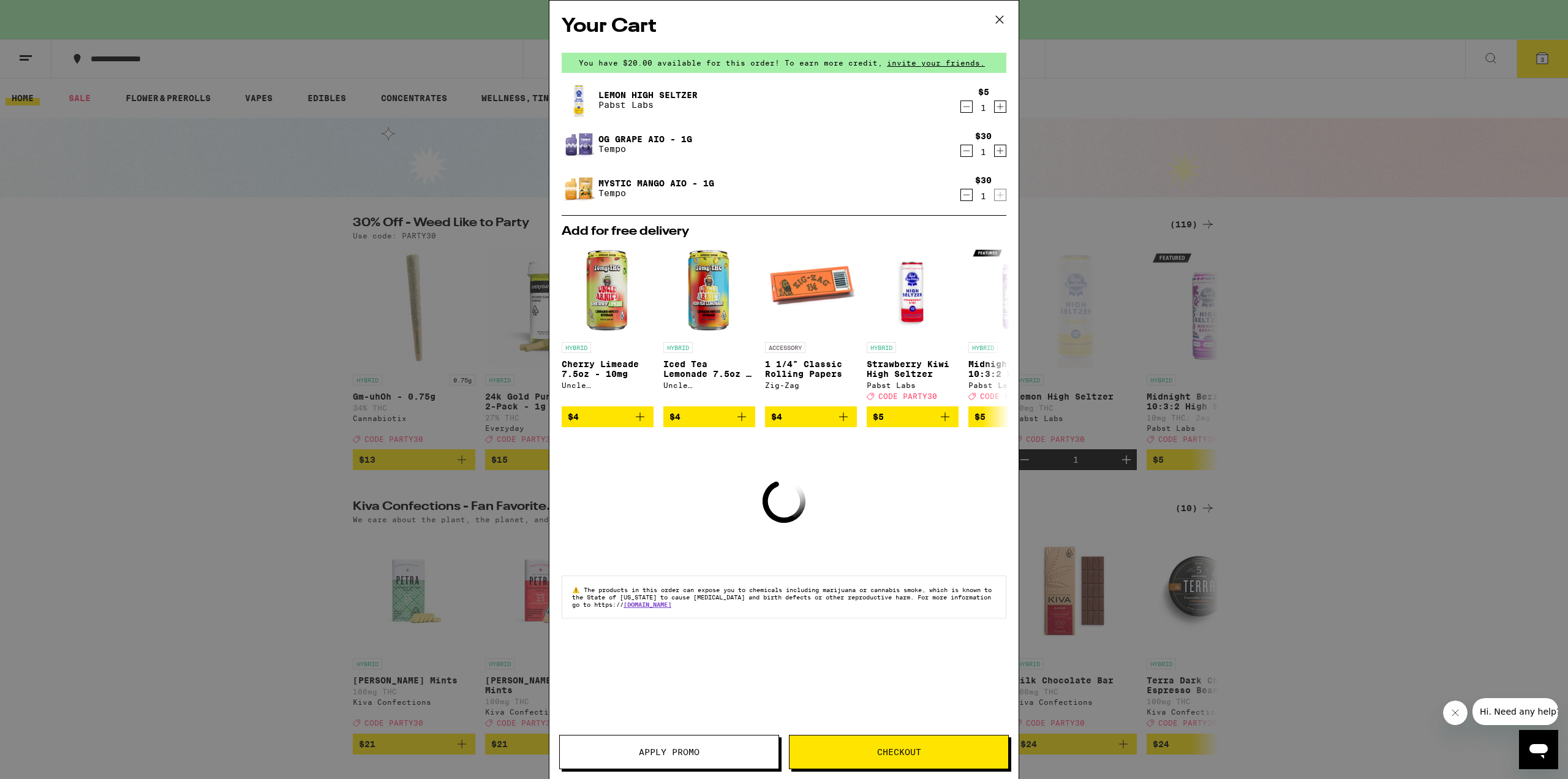
click at [966, 107] on icon "Decrement" at bounding box center [967, 106] width 11 height 14
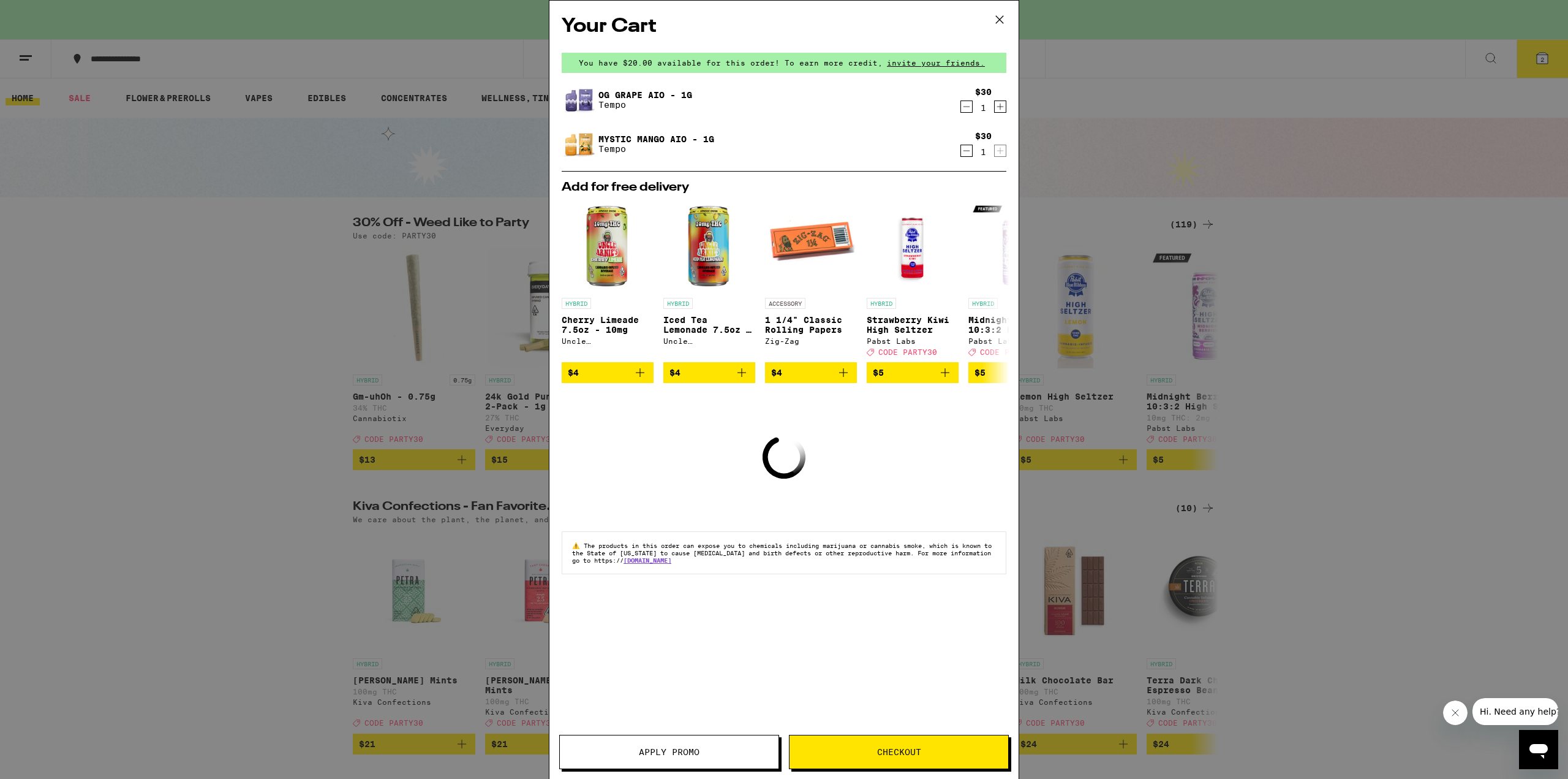
drag, startPoint x: 1359, startPoint y: 300, endPoint x: 1354, endPoint y: 296, distance: 6.4
click at [1358, 299] on div "Your Cart You have $20.00 available for this order! To earn more credit, invite…" at bounding box center [784, 390] width 1568 height 779
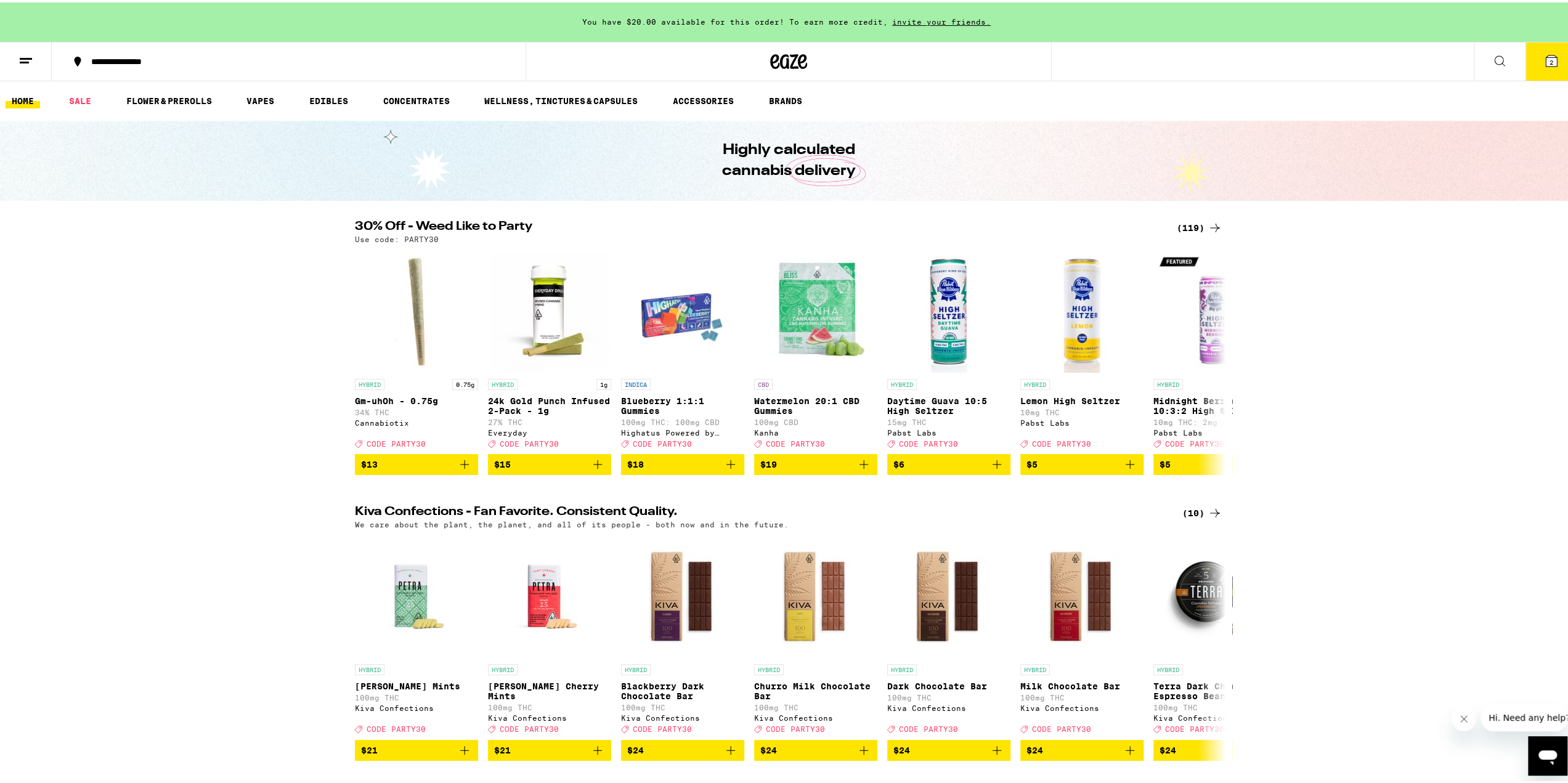
click at [1200, 221] on div "(119)" at bounding box center [1199, 225] width 46 height 14
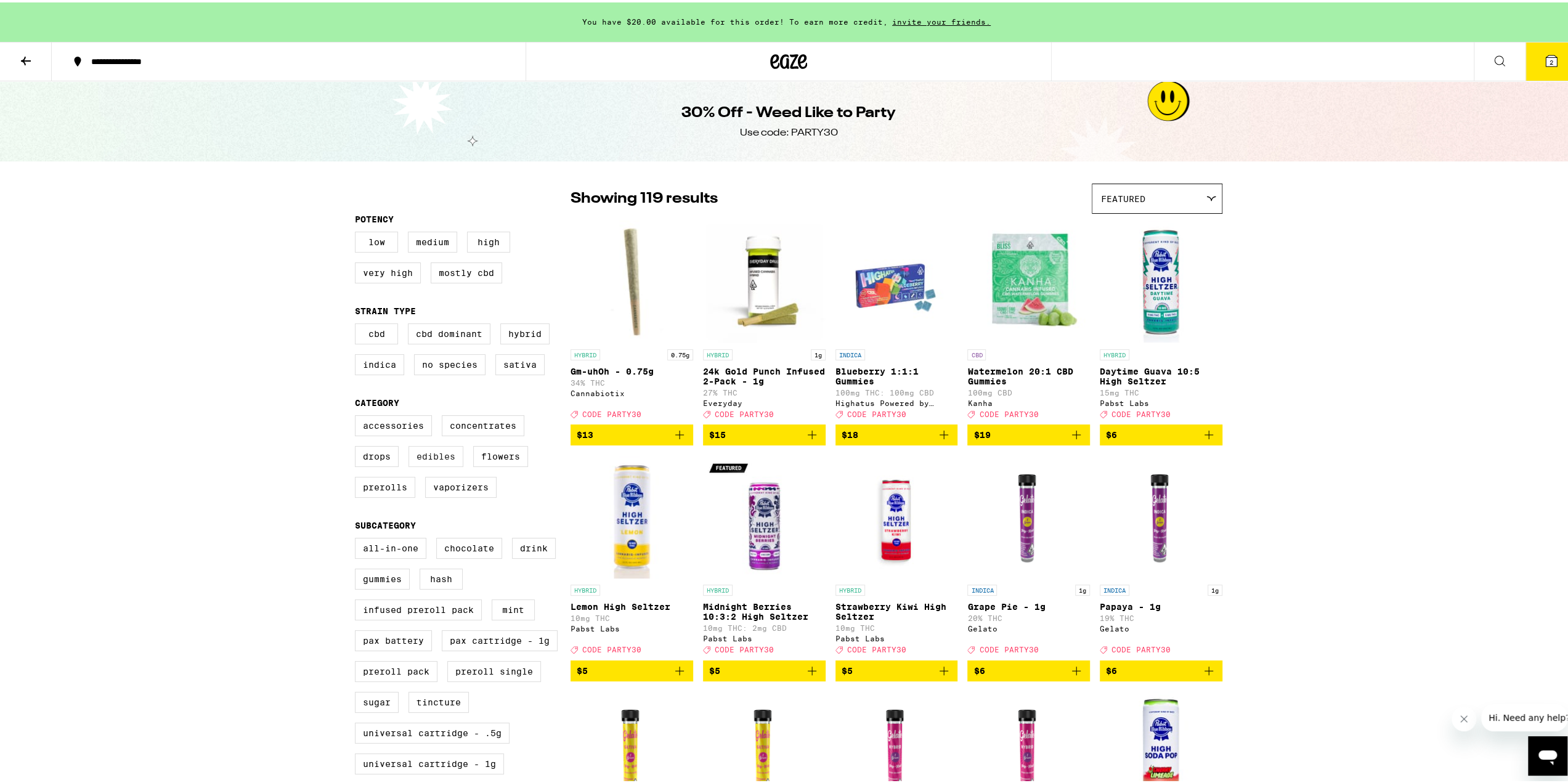
click at [424, 465] on label "Edibles" at bounding box center [436, 454] width 55 height 21
click at [358, 415] on input "Edibles" at bounding box center [357, 415] width 1 height 1
checkbox input "true"
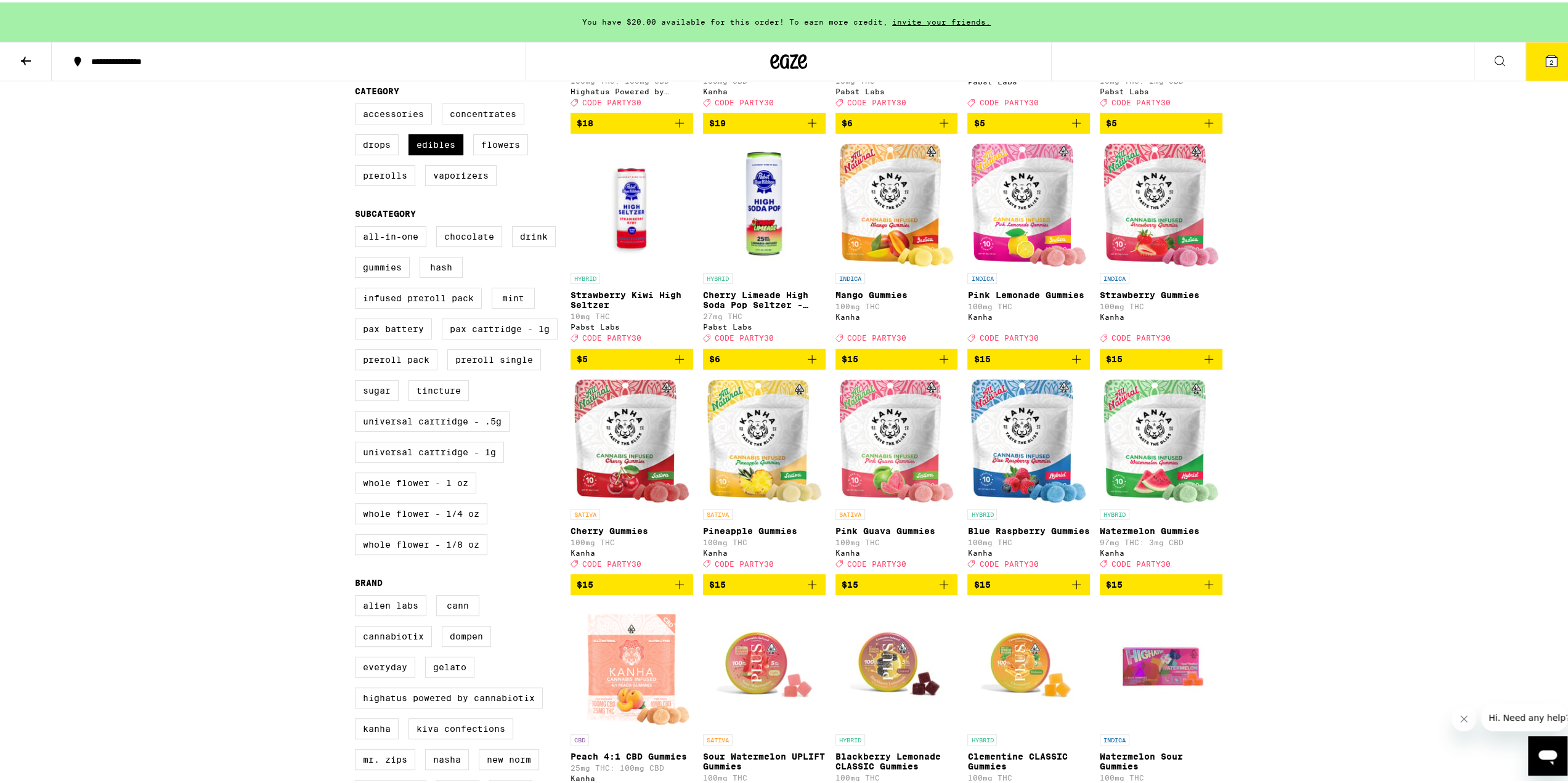
scroll to position [185, 0]
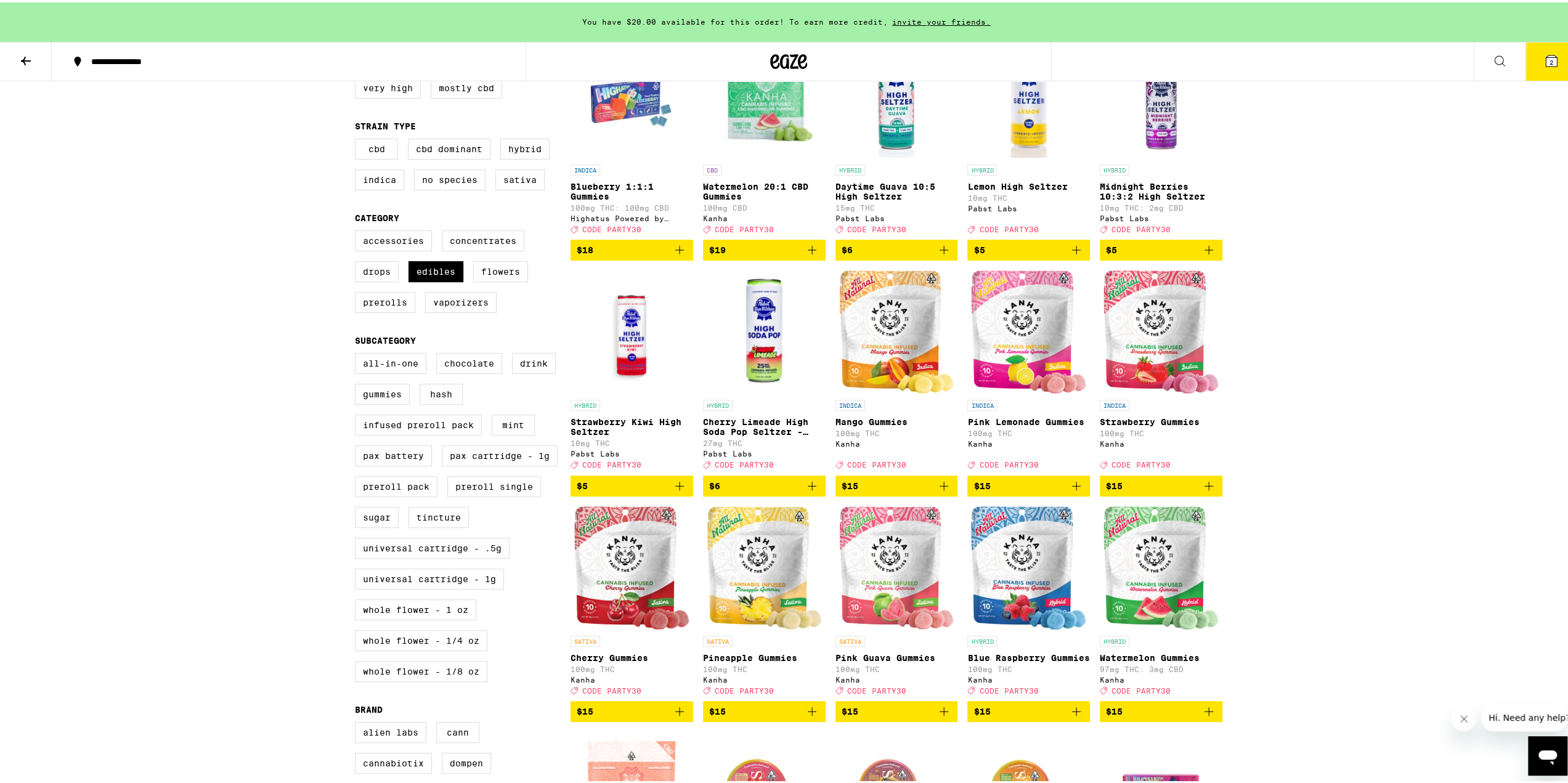
click at [940, 488] on icon "Add to bag" at bounding box center [944, 483] width 9 height 9
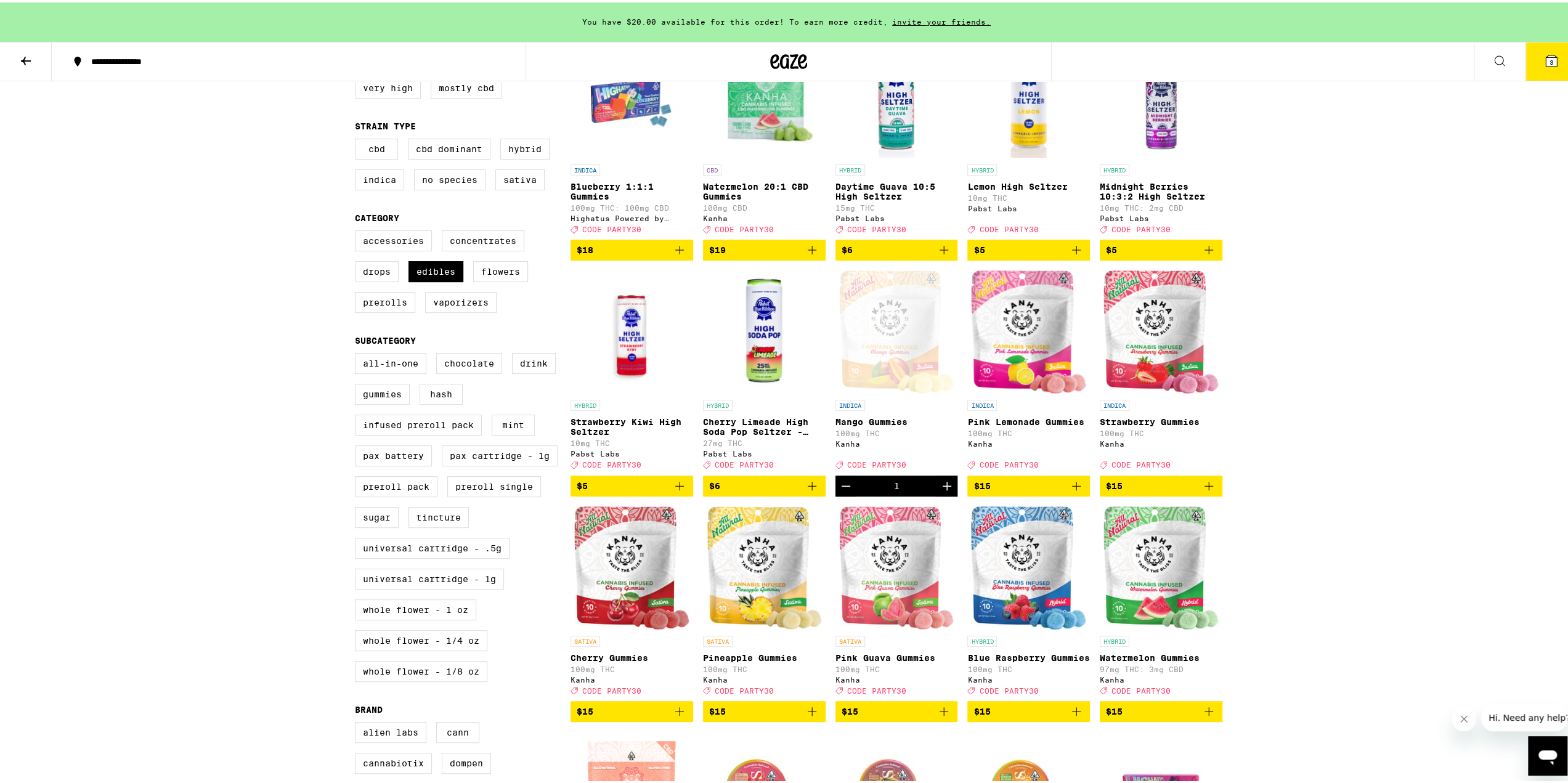
click at [1550, 59] on span "3" at bounding box center [1551, 59] width 4 height 7
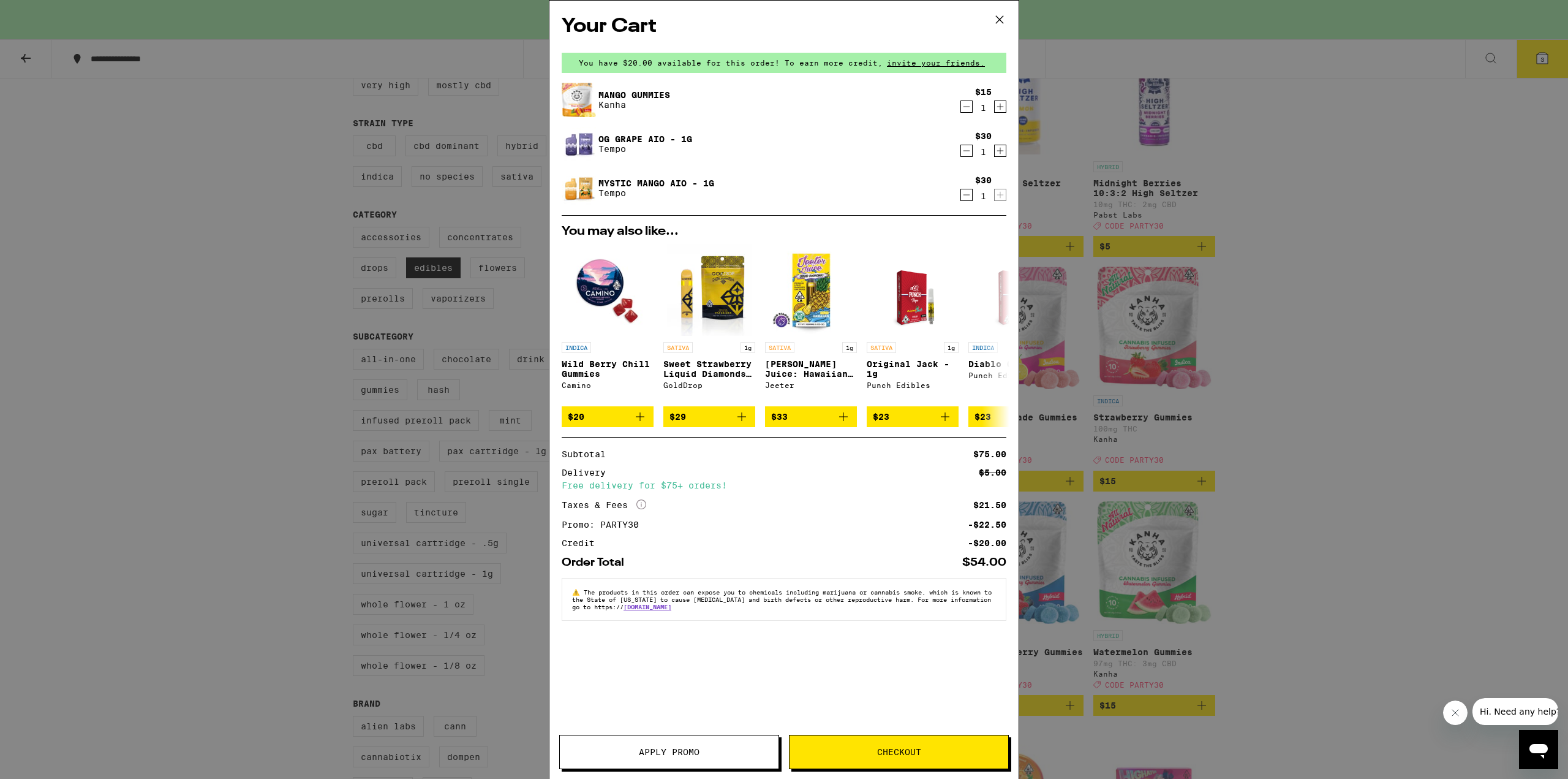
click at [687, 758] on button "Apply Promo" at bounding box center [669, 751] width 220 height 34
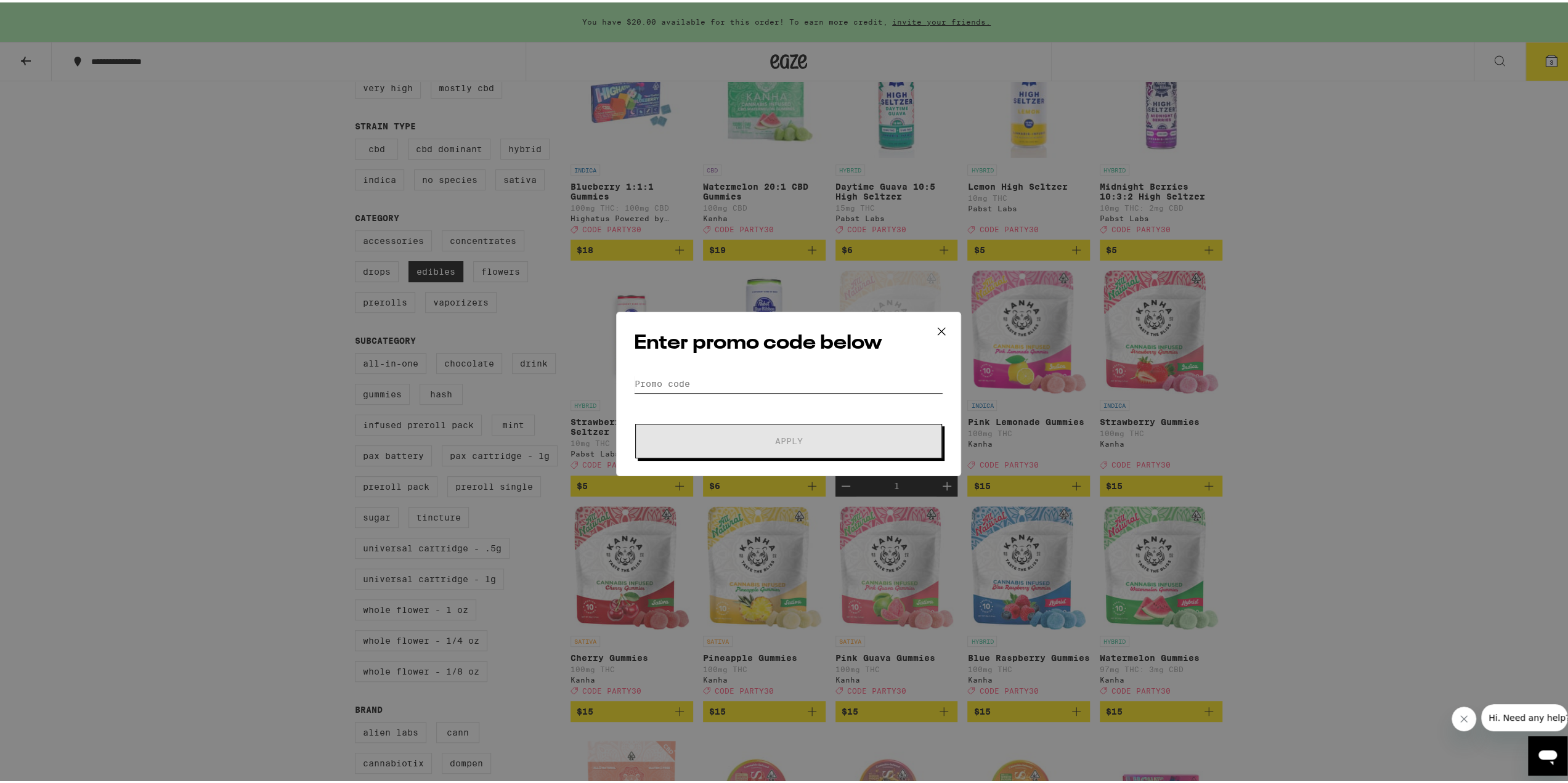
click at [746, 381] on input "Promo Code" at bounding box center [788, 381] width 309 height 18
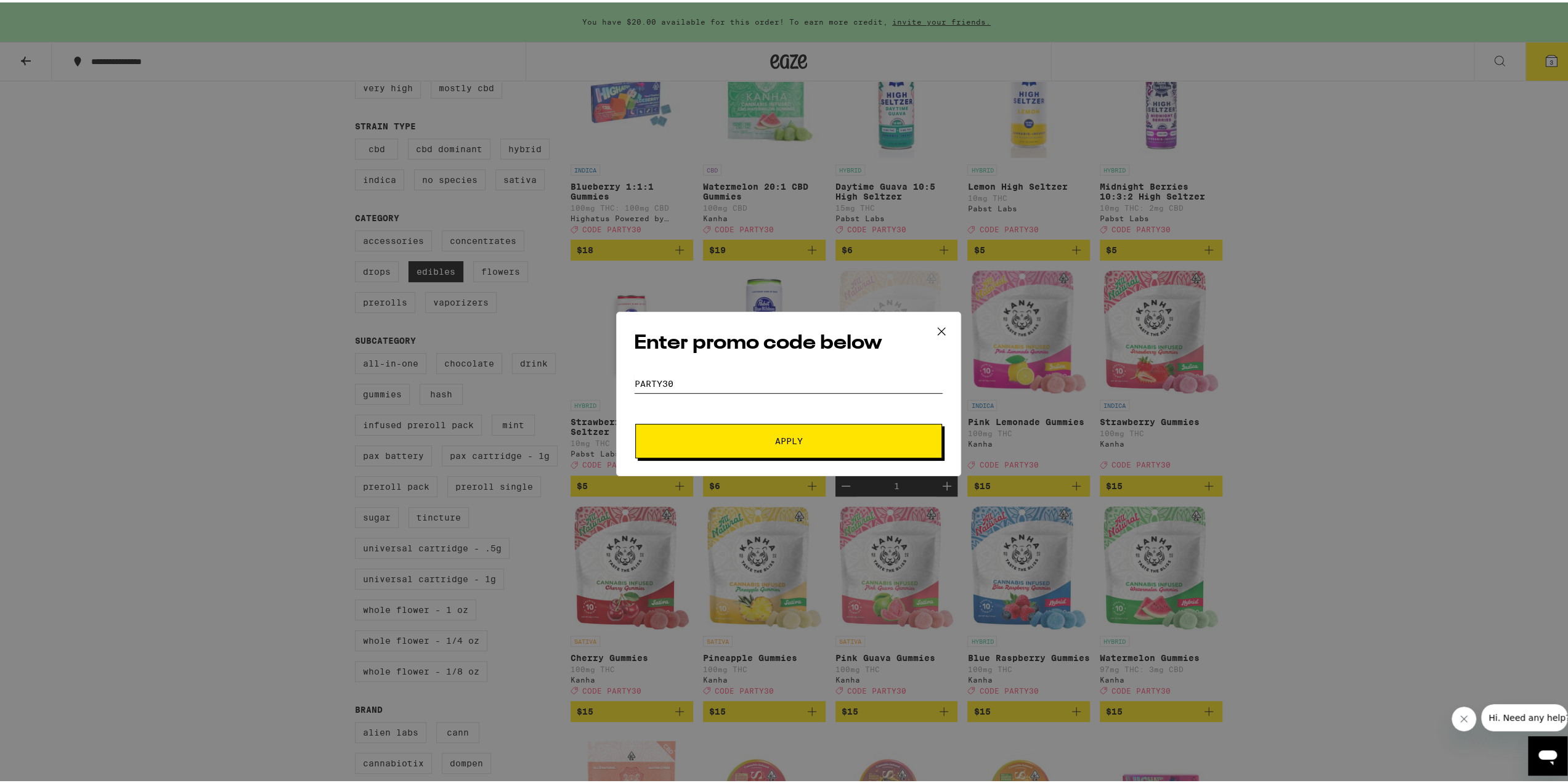
type input "PARTY30"
click at [713, 437] on span "Apply" at bounding box center [788, 438] width 221 height 9
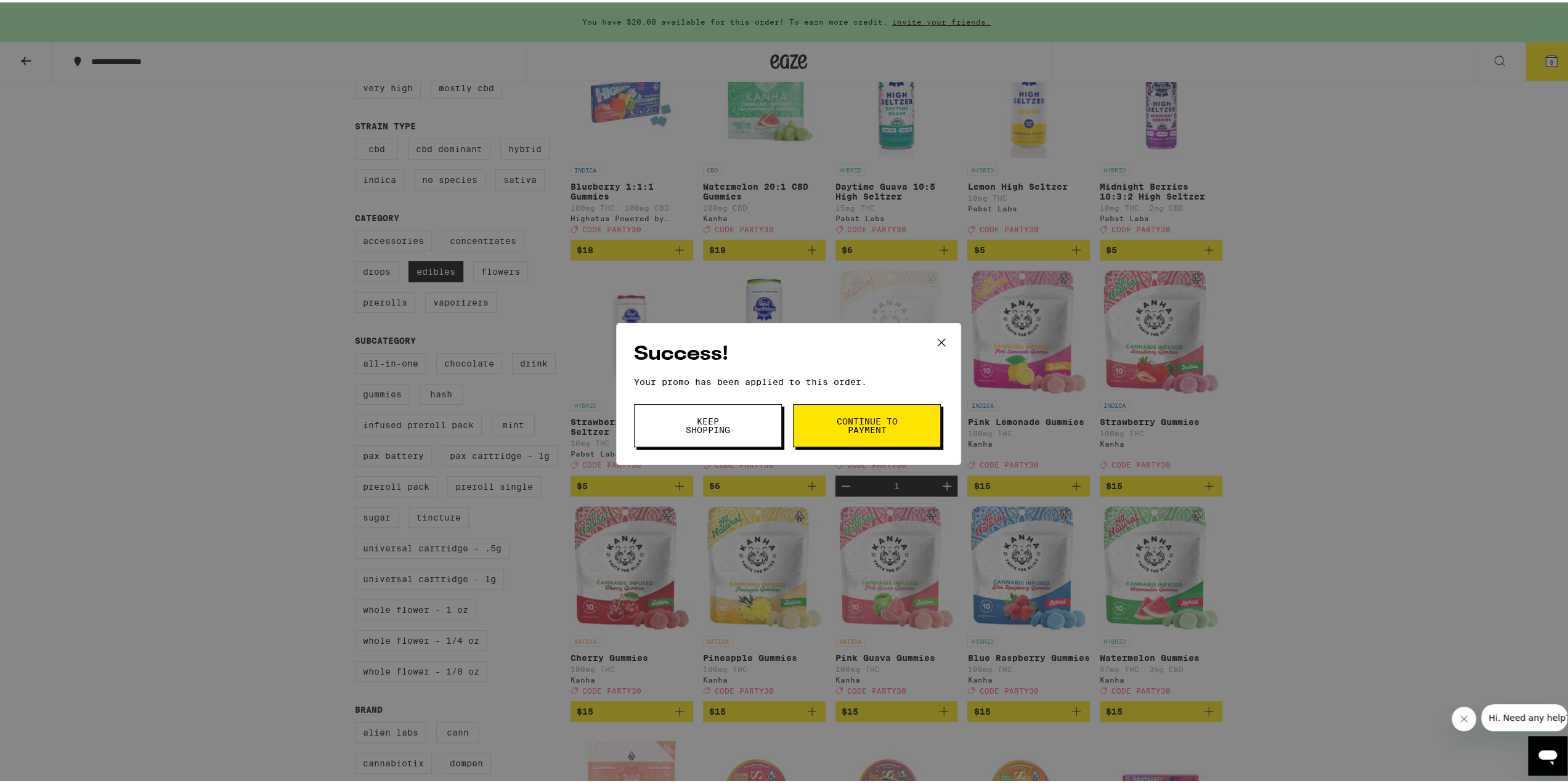
click at [887, 417] on span "Continue to payment" at bounding box center [867, 423] width 63 height 17
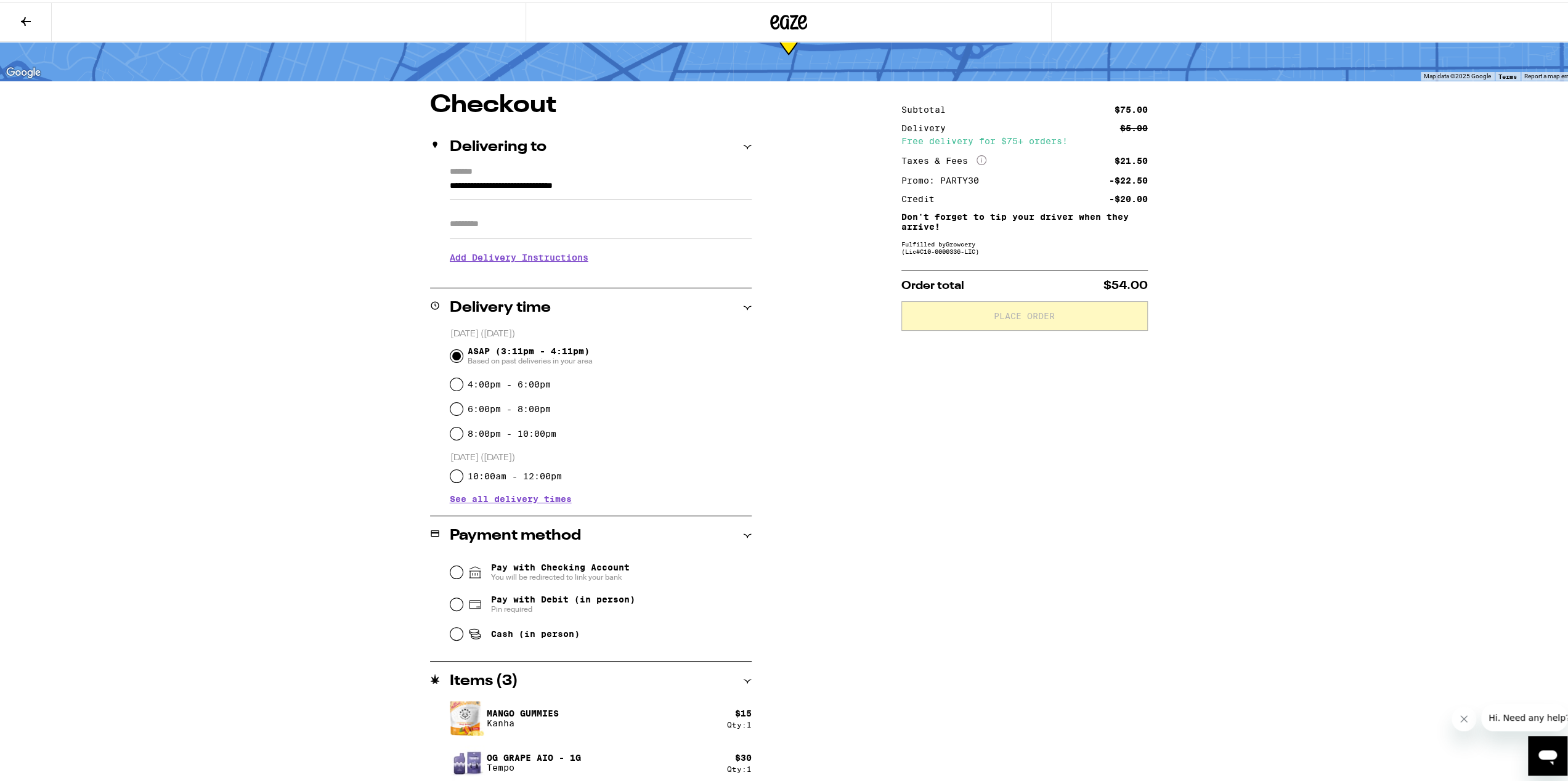
scroll to position [107, 0]
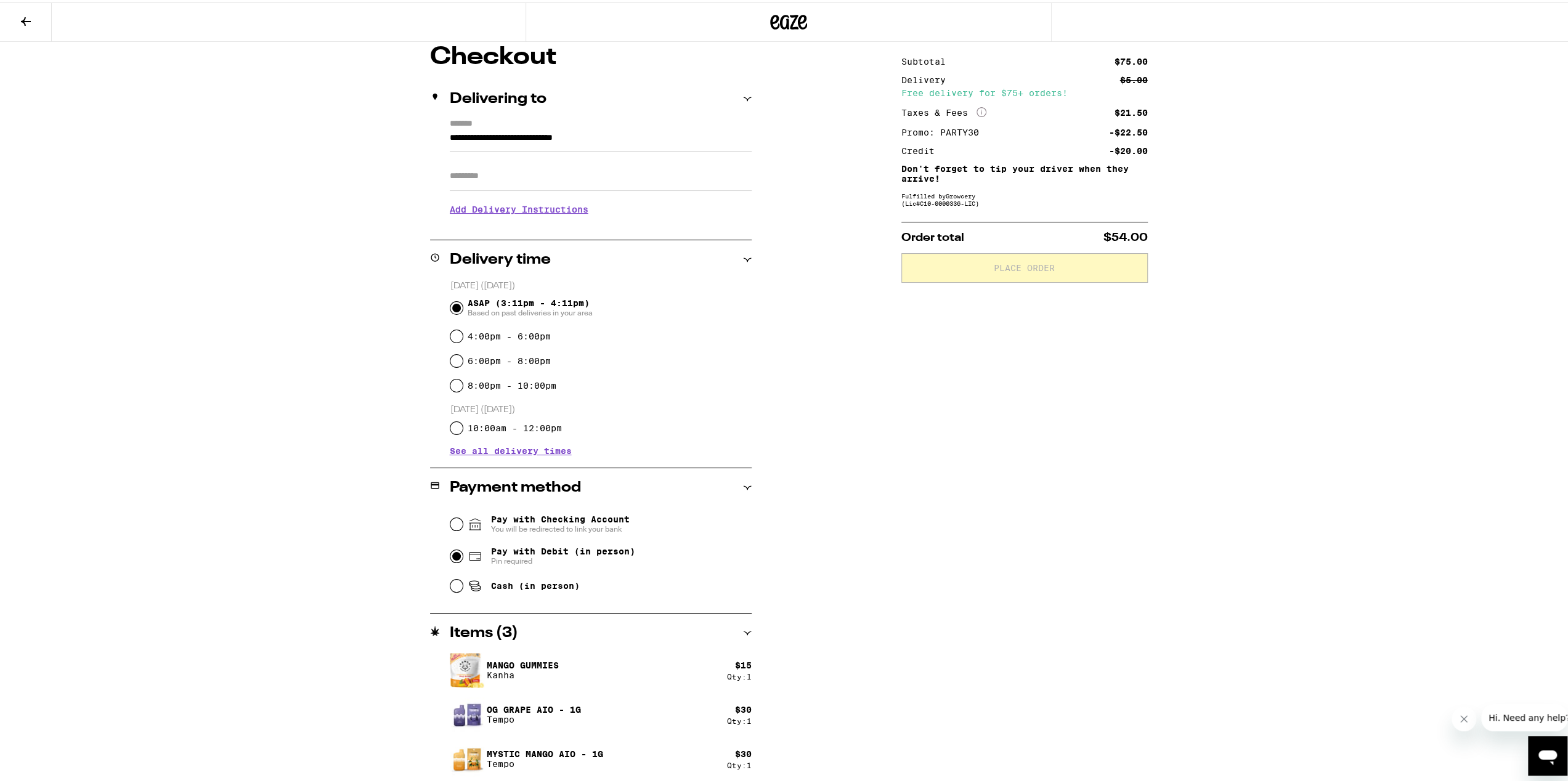
click at [452, 554] on input "Pay with Debit (in person) Pin required" at bounding box center [456, 553] width 12 height 12
radio input "true"
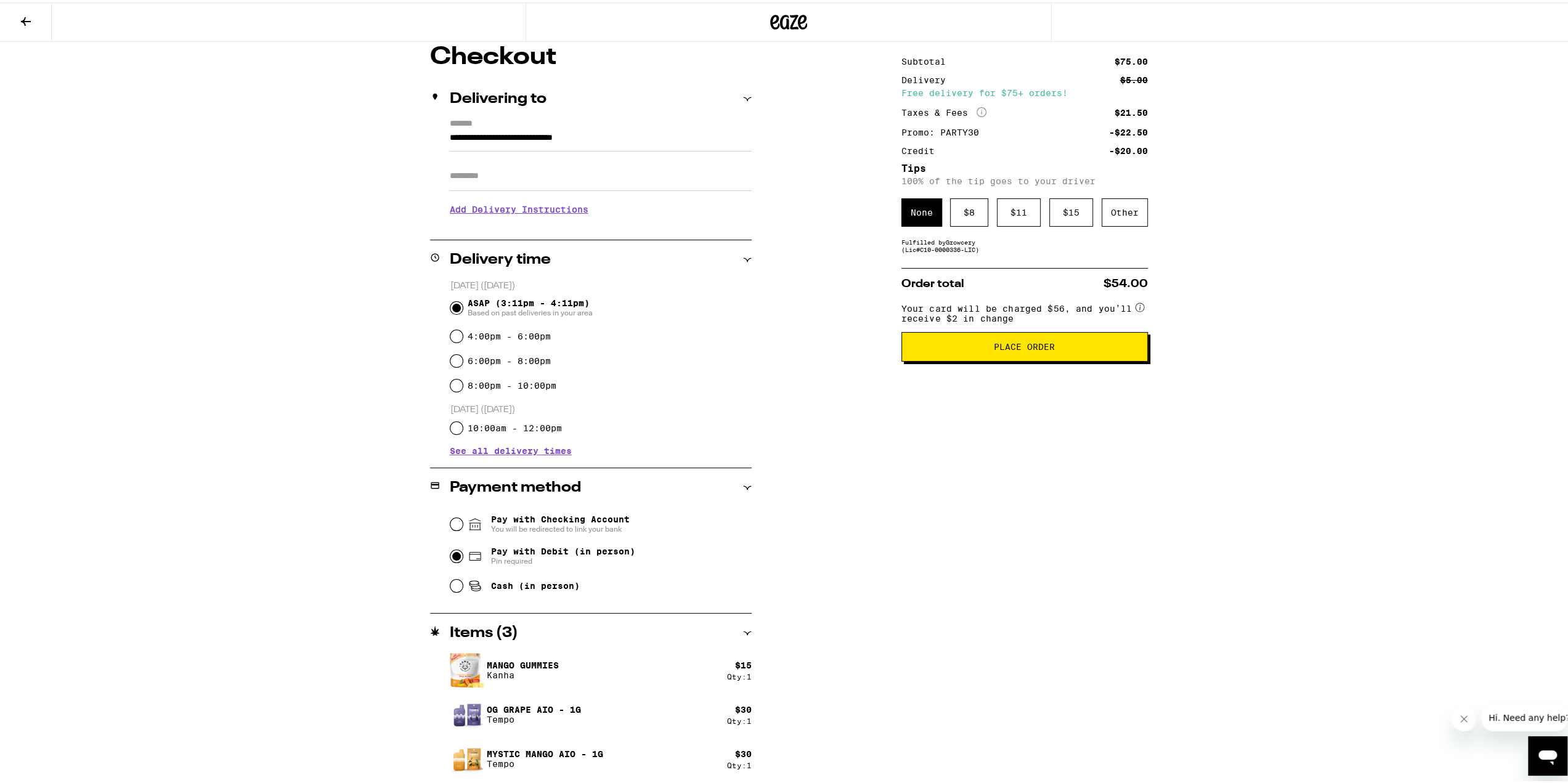
scroll to position [45, 0]
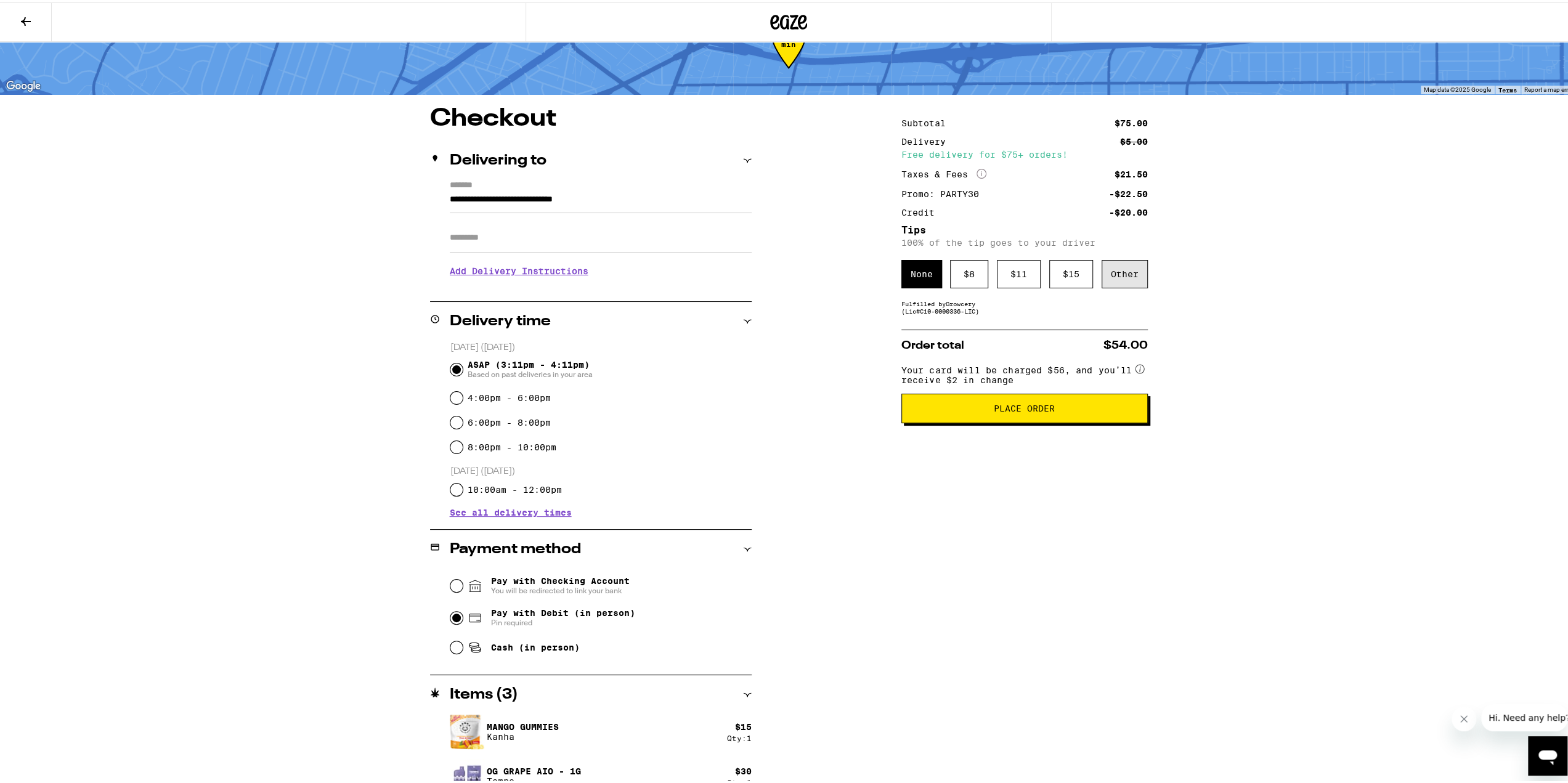
click at [1124, 275] on div "Other" at bounding box center [1125, 271] width 47 height 28
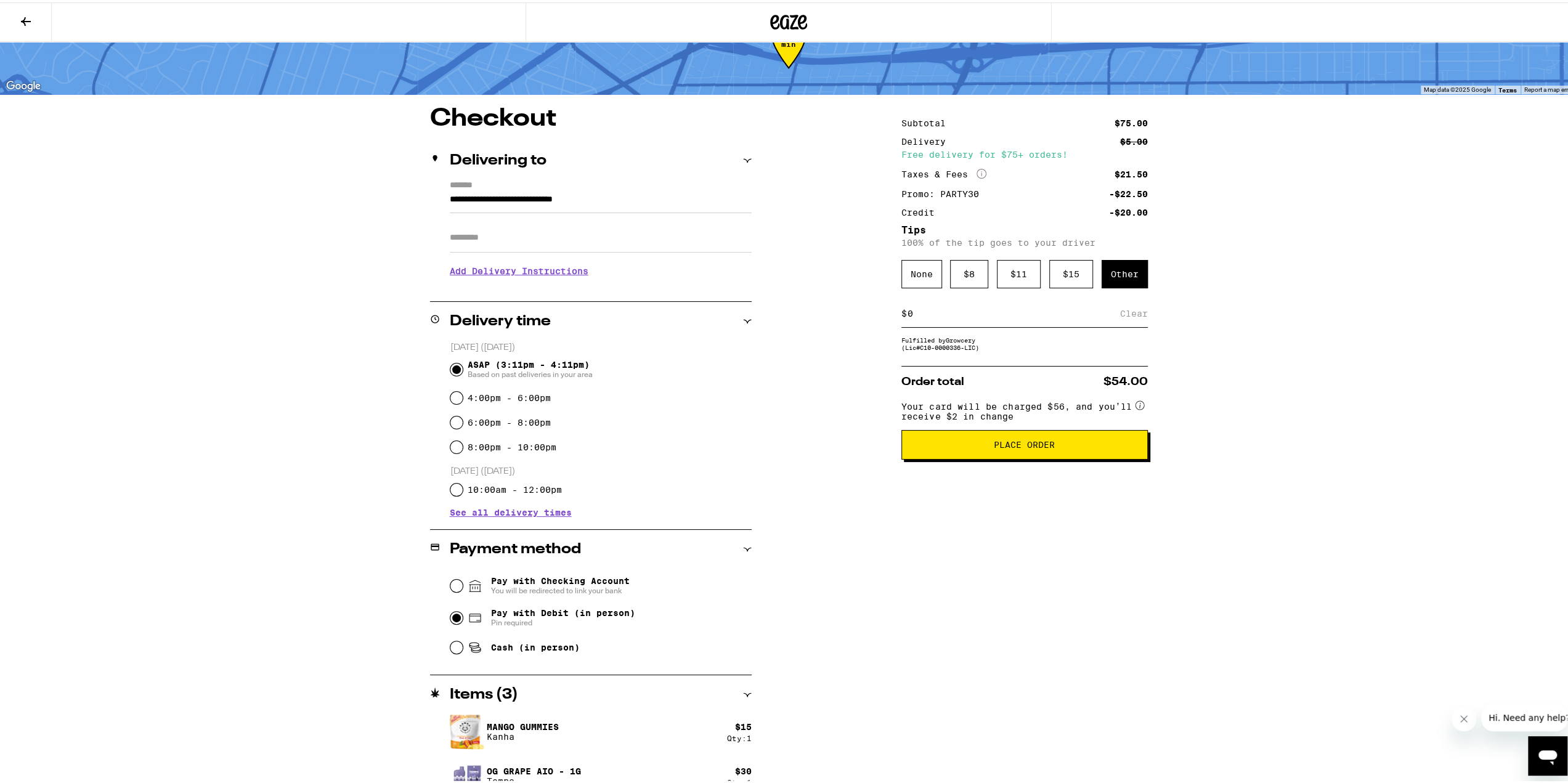
type input "3"
type input "4"
click at [1134, 316] on div "Save" at bounding box center [1137, 311] width 22 height 27
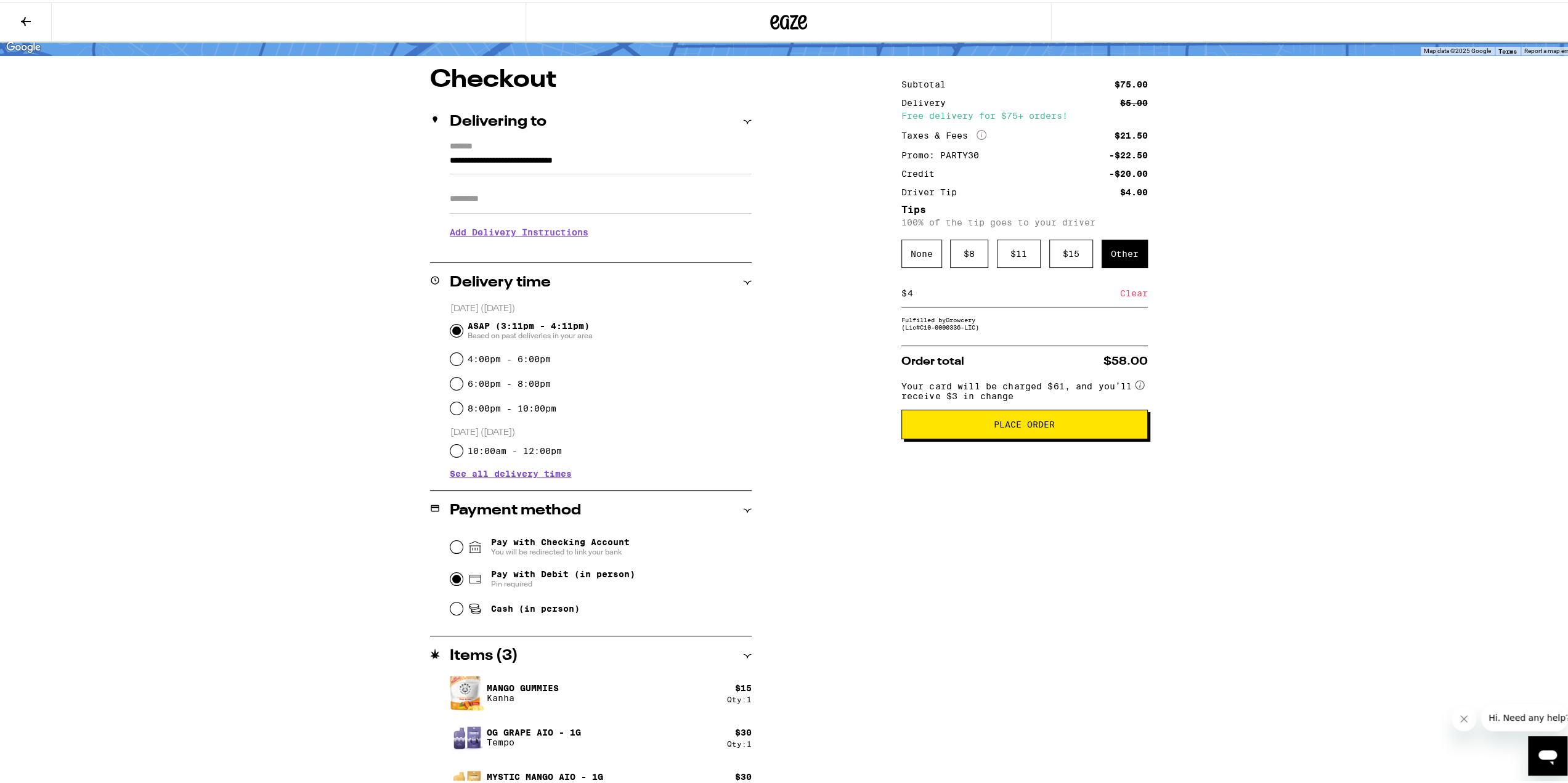
scroll to position [107, 0]
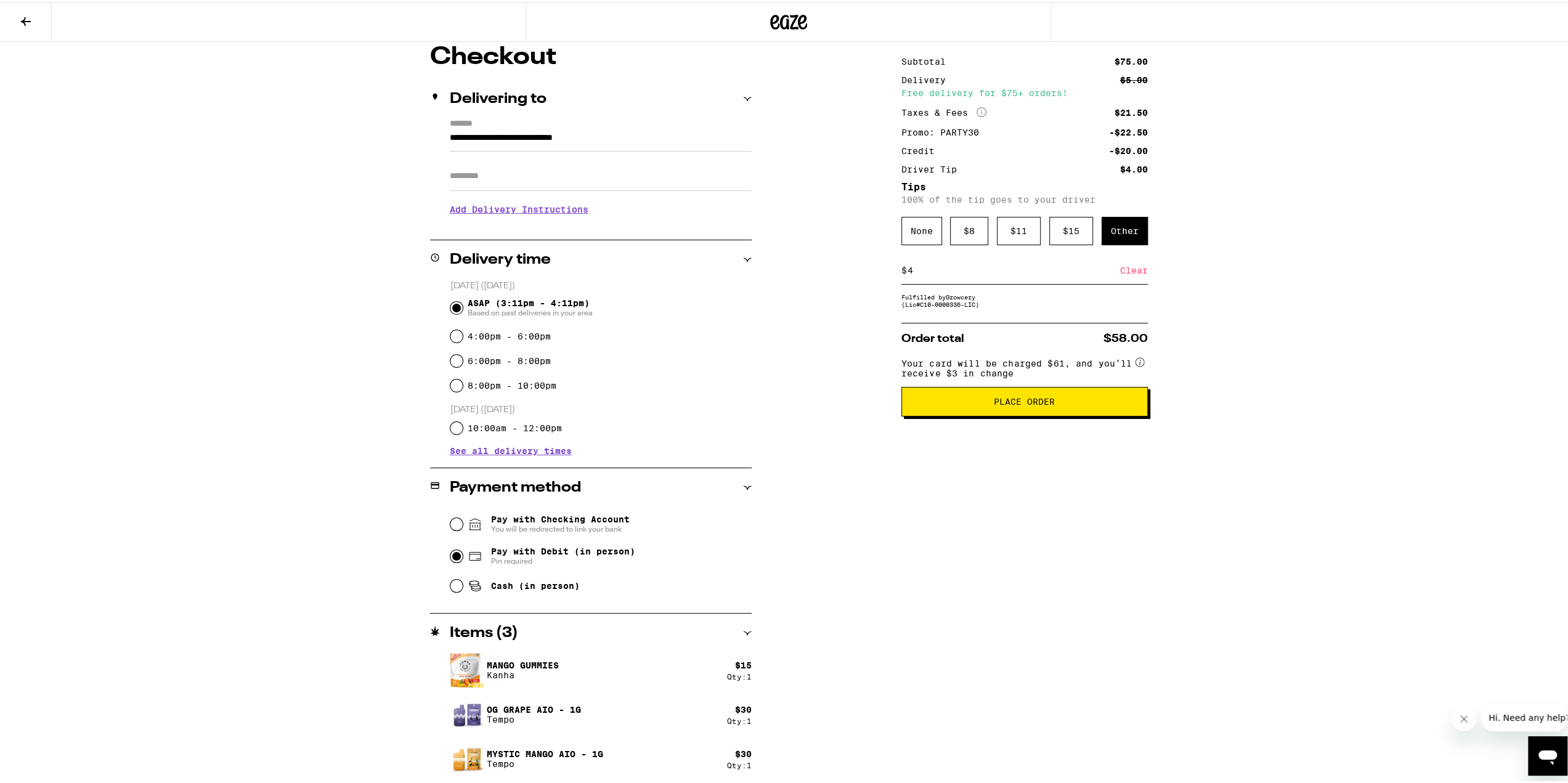
click at [1005, 404] on span "Place Order" at bounding box center [1024, 399] width 61 height 9
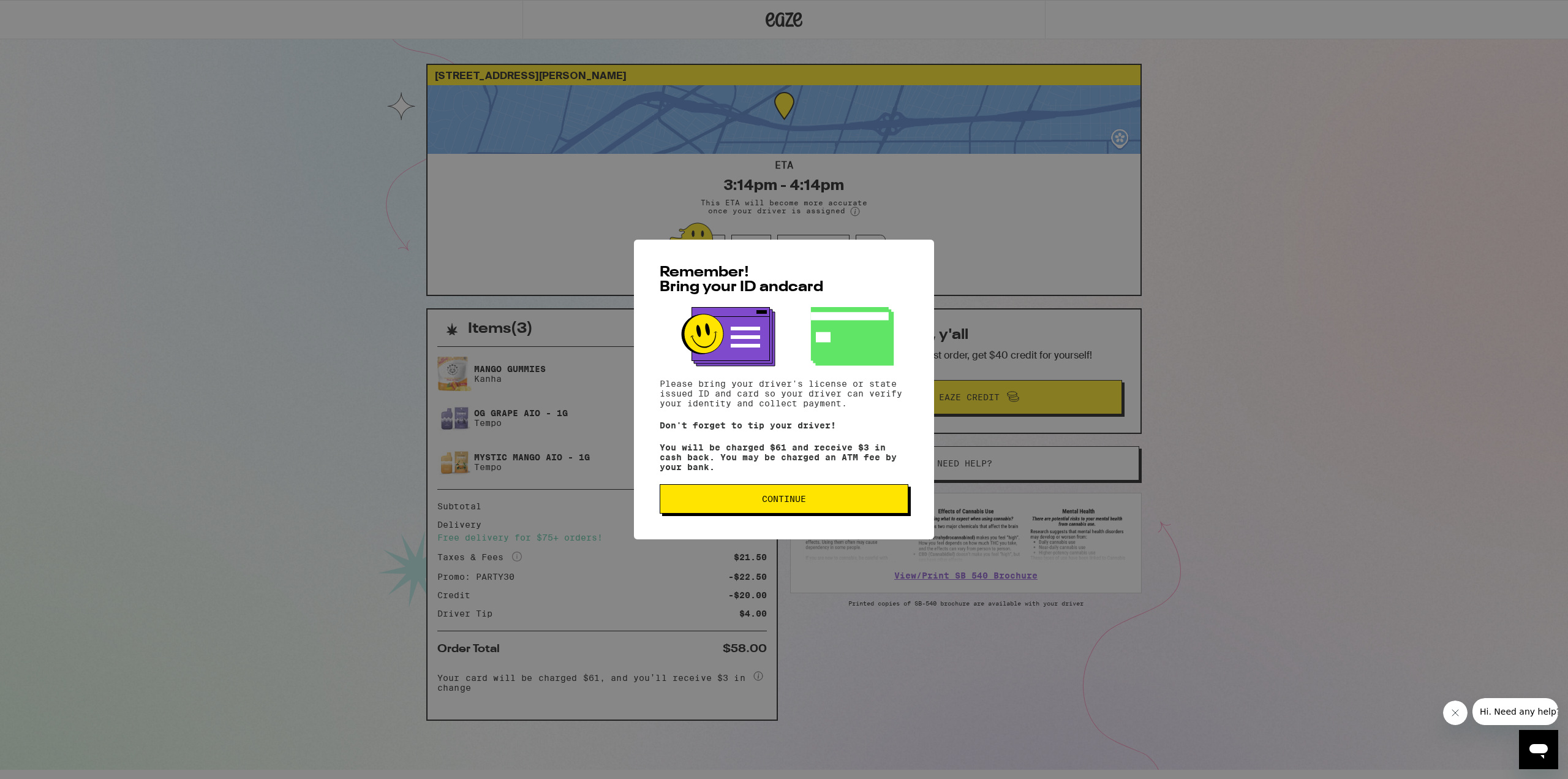
click at [804, 503] on span "Continue" at bounding box center [784, 499] width 44 height 9
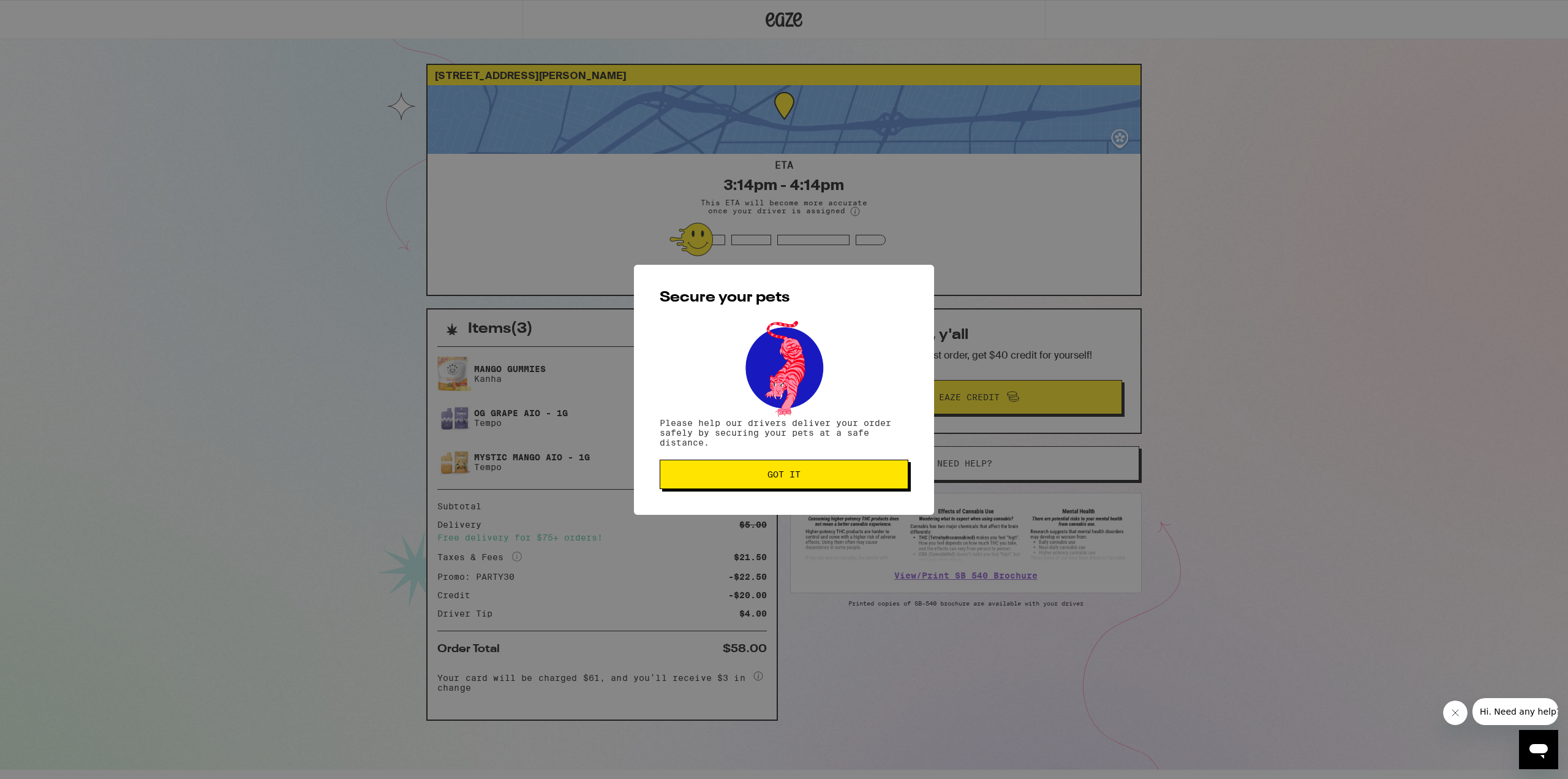
click at [788, 471] on span "Got it" at bounding box center [784, 474] width 33 height 9
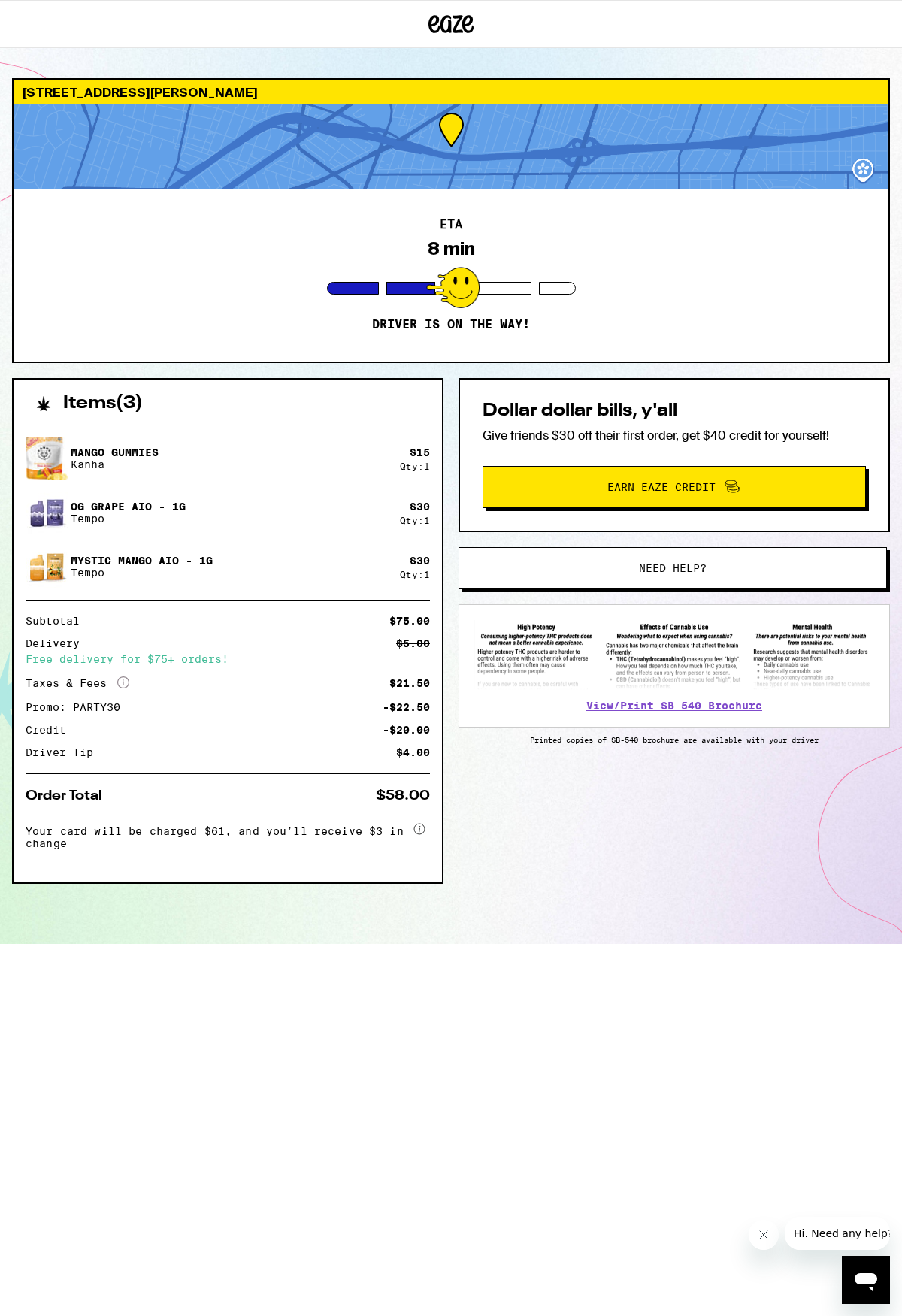
click at [860, 166] on div at bounding box center [451, 147] width 876 height 84
